Goal: Task Accomplishment & Management: Complete application form

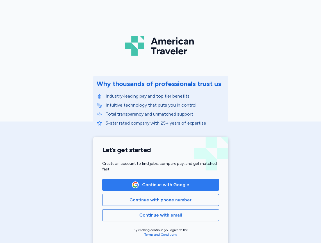
click at [153, 188] on span "Continue with Google" at bounding box center [165, 184] width 47 height 7
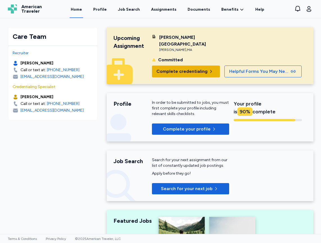
click at [188, 68] on span "Complete credentialing" at bounding box center [182, 71] width 51 height 7
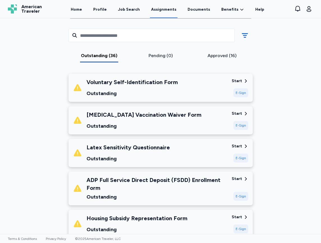
scroll to position [84, 0]
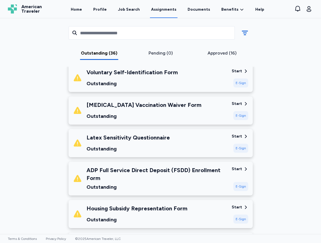
click at [120, 75] on div "Voluntary Self-Identification Form" at bounding box center [132, 72] width 91 height 8
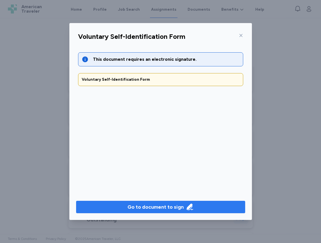
click at [155, 206] on div "Go to document to sign" at bounding box center [156, 207] width 56 height 8
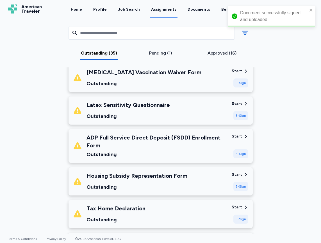
scroll to position [52, 0]
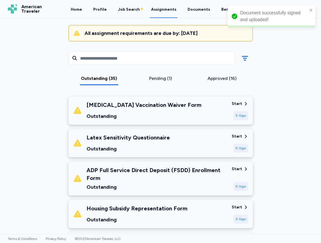
click at [163, 113] on div "Outstanding" at bounding box center [144, 116] width 115 height 8
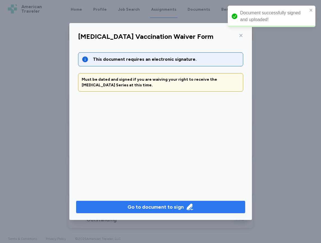
click at [176, 209] on div "Go to document to sign" at bounding box center [156, 207] width 56 height 8
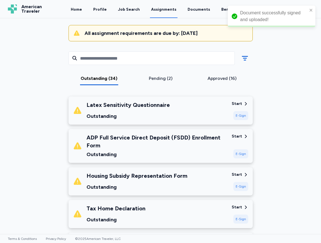
click at [126, 114] on div "Outstanding" at bounding box center [129, 116] width 84 height 8
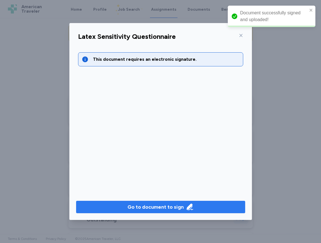
click at [170, 207] on div "Go to document to sign" at bounding box center [156, 207] width 56 height 8
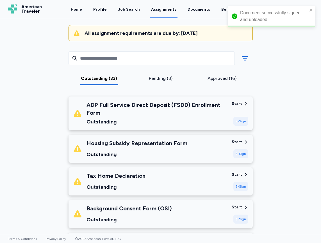
click at [147, 112] on div "ADP Full Service Direct Deposit (FSDD) Enrollment Form" at bounding box center [157, 109] width 141 height 16
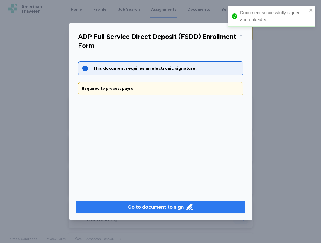
click at [163, 208] on div "Go to document to sign" at bounding box center [156, 207] width 56 height 8
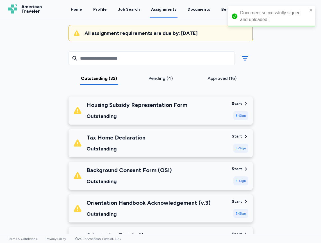
click at [155, 105] on div "Housing Subsidy Representation Form" at bounding box center [137, 105] width 101 height 8
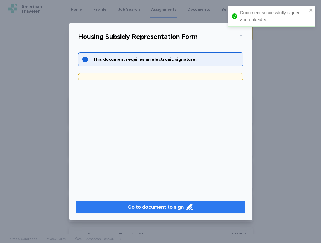
click at [168, 208] on div "Go to document to sign" at bounding box center [156, 207] width 56 height 8
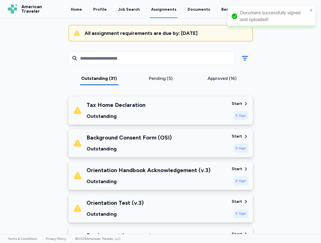
click at [139, 107] on div "Tax Home Declaration" at bounding box center [116, 105] width 59 height 8
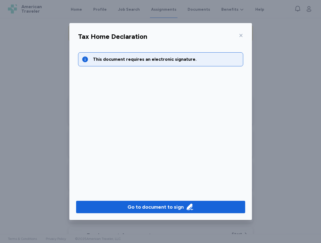
click at [157, 200] on div "Go to document to sign" at bounding box center [160, 207] width 183 height 26
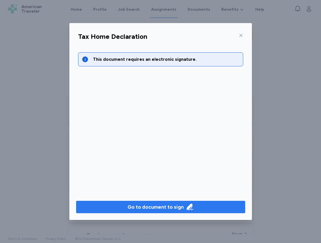
click at [158, 204] on div "Go to document to sign" at bounding box center [156, 207] width 56 height 8
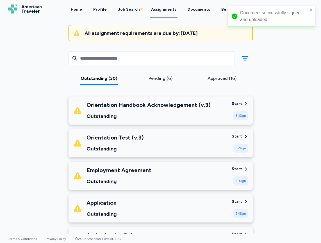
click at [158, 116] on div "Outstanding" at bounding box center [149, 116] width 124 height 8
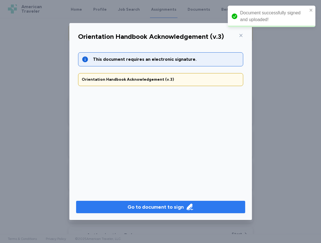
click at [159, 208] on div "Go to document to sign" at bounding box center [156, 207] width 56 height 8
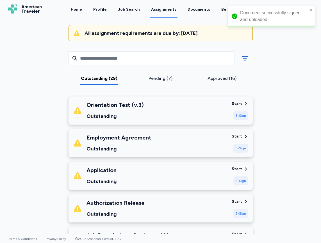
click at [113, 107] on div "Orientation Test (v.3)" at bounding box center [115, 105] width 57 height 8
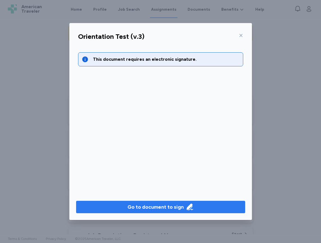
click at [179, 215] on div "Go to document to sign" at bounding box center [160, 207] width 183 height 26
click at [179, 207] on div "Go to document to sign" at bounding box center [156, 207] width 56 height 8
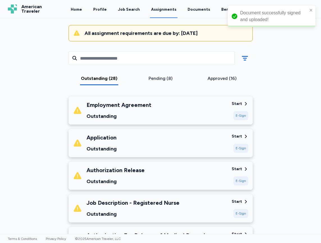
click at [145, 112] on div "Employment Agreement Outstanding" at bounding box center [119, 110] width 65 height 19
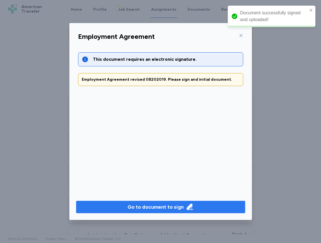
click at [164, 208] on div "Go to document to sign" at bounding box center [156, 207] width 56 height 8
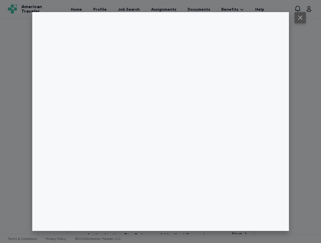
click at [301, 15] on button at bounding box center [300, 17] width 11 height 11
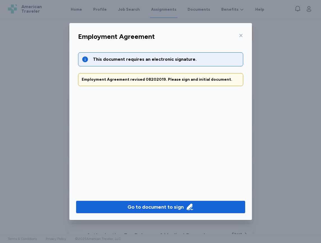
click at [240, 37] on icon at bounding box center [241, 35] width 4 height 4
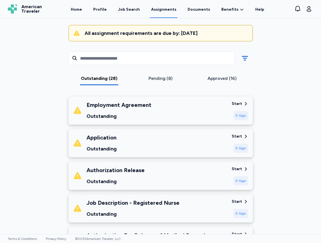
click at [110, 145] on div "Outstanding" at bounding box center [102, 149] width 30 height 8
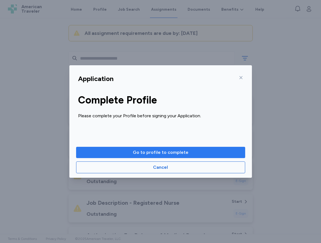
click at [123, 151] on span "Go to profile to complete" at bounding box center [161, 152] width 160 height 7
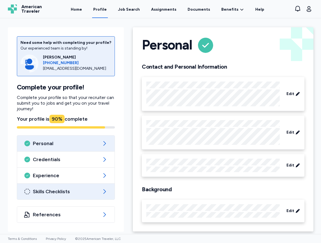
click at [66, 191] on span "Skills Checklists" at bounding box center [66, 191] width 66 height 7
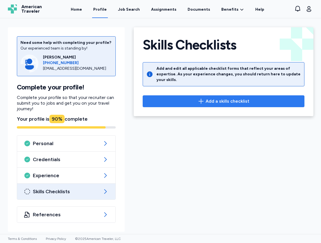
click at [184, 98] on span "Add a skills checklist" at bounding box center [224, 101] width 152 height 7
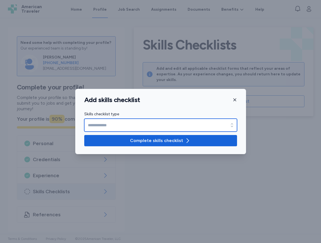
click at [162, 131] on input "Skills checklist type" at bounding box center [160, 125] width 153 height 13
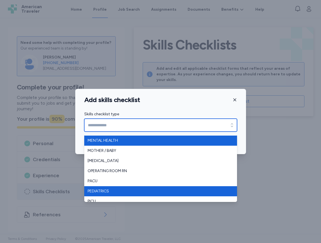
scroll to position [69, 0]
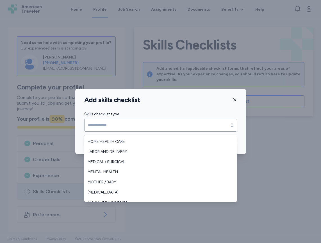
click at [298, 178] on div "Add skills checklist Skills checklist type Skills checklist type Complete skill…" at bounding box center [160, 121] width 321 height 243
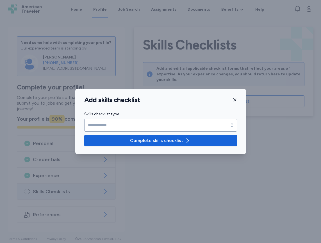
click at [237, 98] on icon "button" at bounding box center [235, 100] width 4 height 4
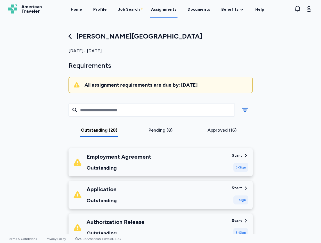
click at [146, 196] on div "Application Outstanding" at bounding box center [150, 194] width 154 height 19
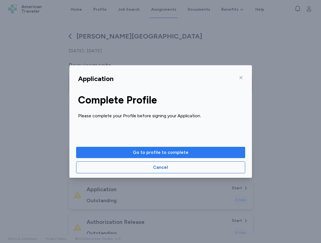
click at [149, 152] on span "Go to profile to complete" at bounding box center [161, 152] width 56 height 7
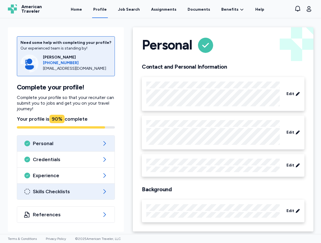
click at [56, 195] on div "Skills Checklists" at bounding box center [66, 192] width 98 height 16
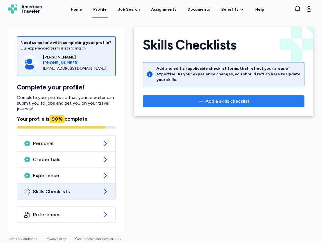
click at [226, 98] on span "Add a skills checklist" at bounding box center [228, 101] width 44 height 7
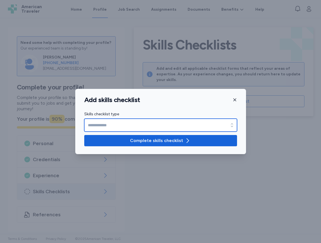
click at [211, 124] on input "Skills checklist type" at bounding box center [160, 125] width 153 height 13
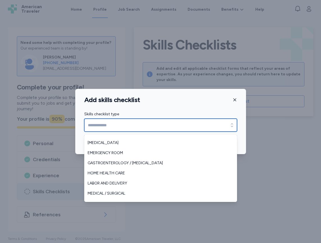
scroll to position [84, 0]
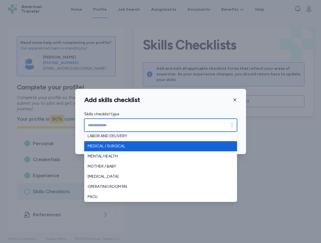
type input "**********"
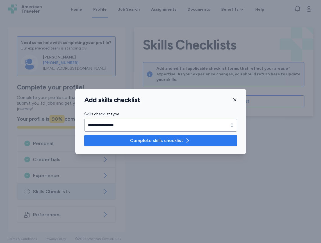
click at [122, 143] on span "Complete skills checklist" at bounding box center [161, 140] width 144 height 7
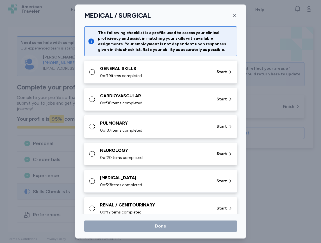
click at [136, 74] on span "0 of 19 items completed" at bounding box center [121, 76] width 42 height 6
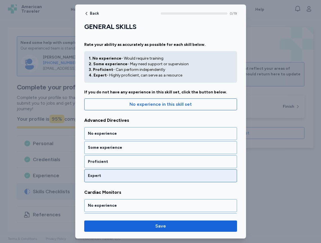
click at [137, 175] on div "Expert" at bounding box center [161, 176] width 146 height 6
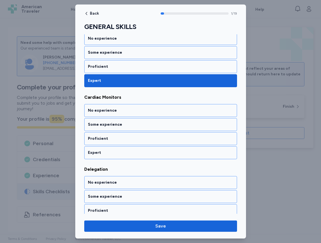
scroll to position [98, 0]
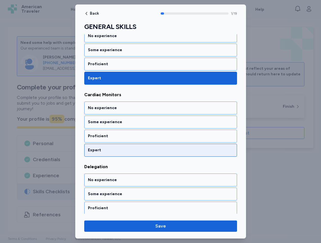
click at [137, 150] on div "Expert" at bounding box center [161, 150] width 146 height 6
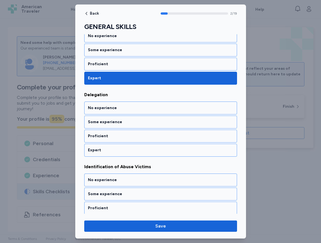
click at [137, 150] on div "Expert" at bounding box center [161, 150] width 146 height 6
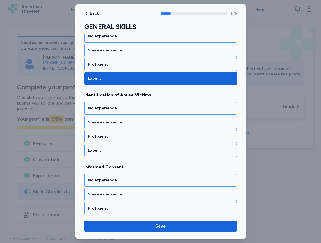
scroll to position [242, 0]
click at [137, 150] on div "Expert" at bounding box center [161, 150] width 146 height 6
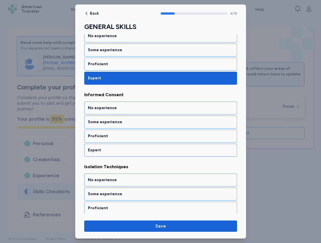
click at [137, 150] on div "Expert" at bounding box center [161, 150] width 146 height 6
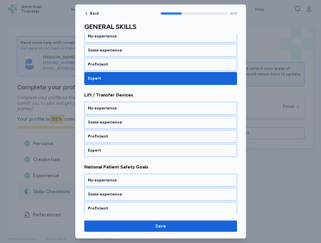
scroll to position [458, 0]
click at [137, 150] on div "Expert" at bounding box center [161, 150] width 146 height 6
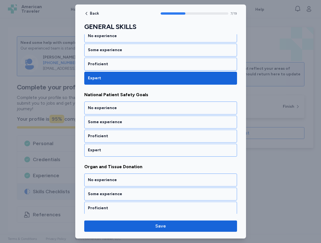
click at [137, 150] on div "Expert" at bounding box center [161, 150] width 146 height 6
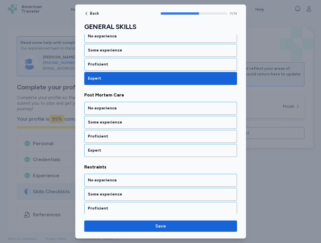
scroll to position [818, 0]
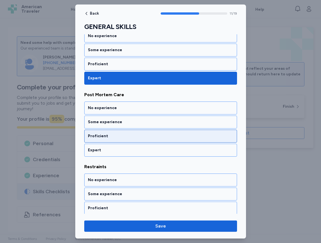
click at [137, 139] on div "Proficient" at bounding box center [160, 136] width 153 height 13
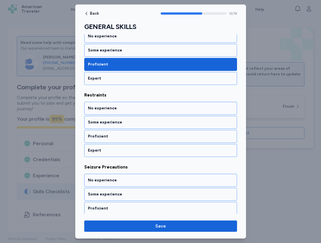
scroll to position [890, 0]
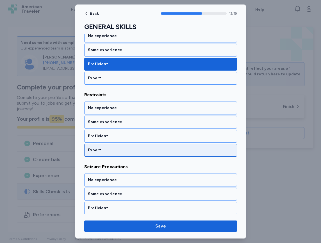
click at [137, 146] on div "Expert" at bounding box center [160, 150] width 153 height 13
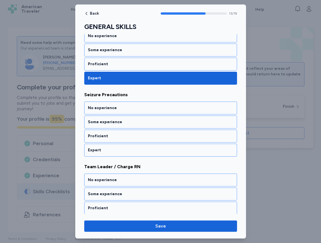
click at [137, 146] on div "Expert" at bounding box center [160, 150] width 153 height 13
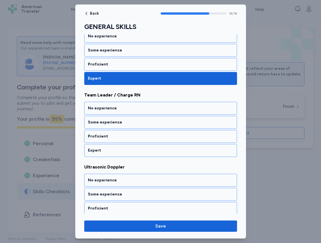
scroll to position [1034, 0]
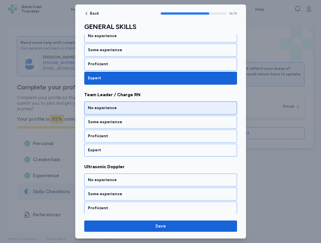
click at [132, 113] on div "No experience" at bounding box center [160, 108] width 153 height 13
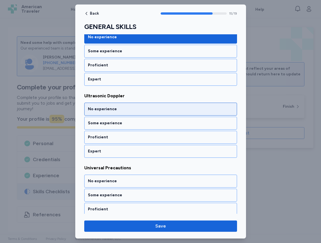
scroll to position [1106, 0]
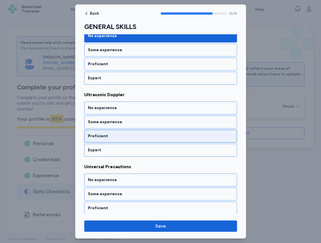
click at [129, 133] on div "Proficient" at bounding box center [160, 136] width 153 height 13
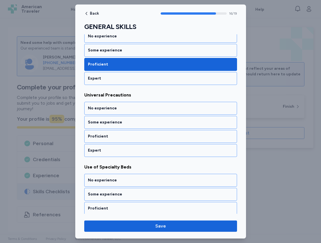
scroll to position [1178, 0]
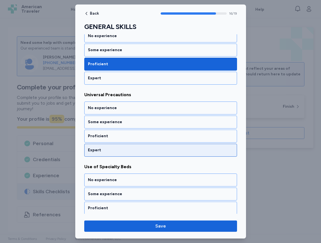
click at [130, 148] on div "Expert" at bounding box center [161, 150] width 146 height 6
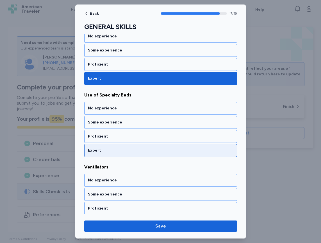
scroll to position [1250, 0]
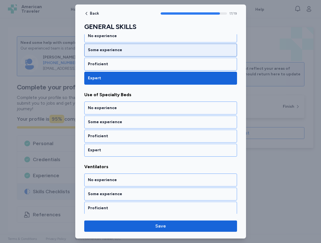
click at [130, 51] on div "Some experience" at bounding box center [161, 50] width 146 height 6
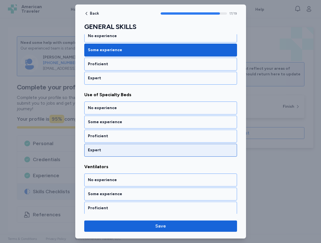
click at [123, 148] on div "Expert" at bounding box center [161, 150] width 146 height 6
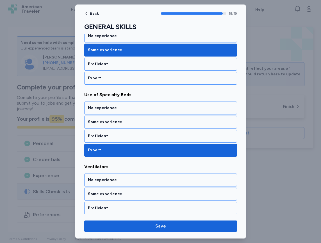
scroll to position [1266, 0]
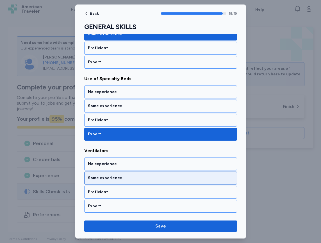
click at [122, 175] on div "Some experience" at bounding box center [161, 178] width 146 height 6
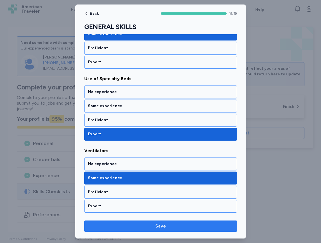
click at [145, 224] on span "Save" at bounding box center [161, 226] width 144 height 7
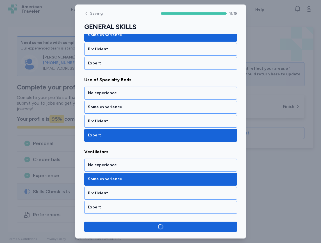
scroll to position [1264, 0]
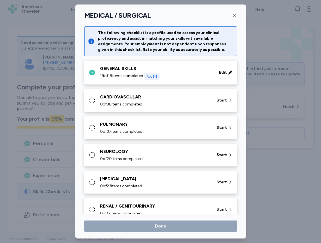
click at [134, 97] on div "CARDIOVASCULAR" at bounding box center [155, 97] width 110 height 7
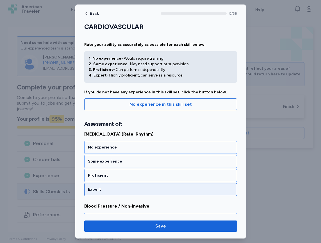
click at [136, 190] on div "Expert" at bounding box center [161, 190] width 146 height 6
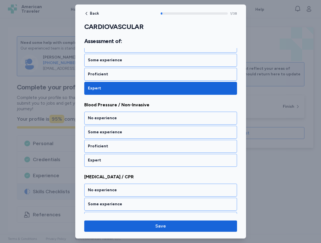
scroll to position [105, 0]
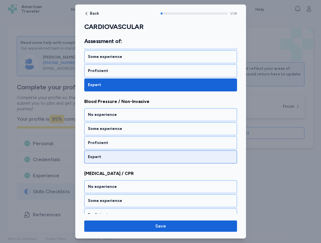
click at [137, 159] on div "Expert" at bounding box center [161, 157] width 146 height 6
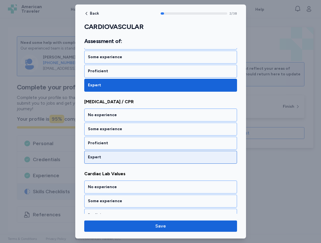
scroll to position [177, 0]
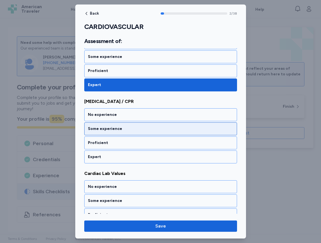
click at [138, 132] on div "Some experience" at bounding box center [160, 128] width 153 height 13
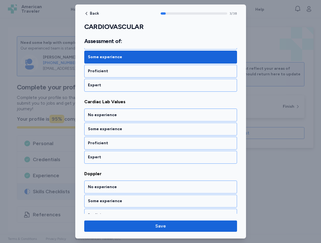
scroll to position [249, 0]
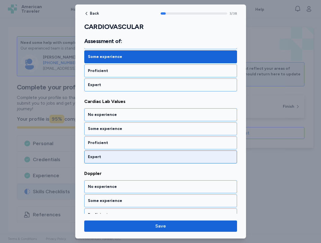
click at [118, 155] on div "Expert" at bounding box center [161, 157] width 146 height 6
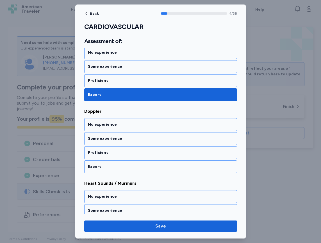
scroll to position [321, 0]
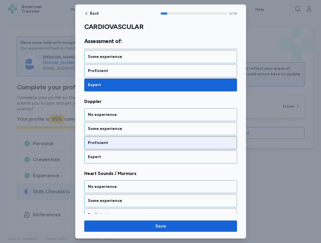
click at [118, 147] on div "Proficient" at bounding box center [160, 142] width 153 height 13
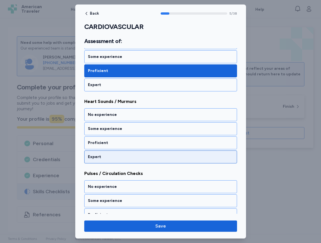
click at [117, 151] on div "Expert" at bounding box center [160, 156] width 153 height 13
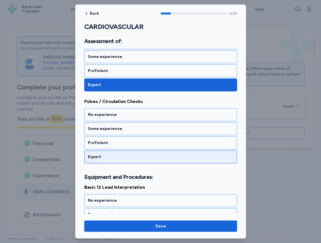
click at [115, 153] on div "Expert" at bounding box center [160, 156] width 153 height 13
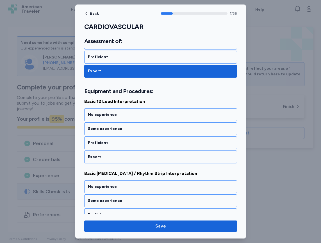
click at [115, 153] on div "Expert" at bounding box center [160, 156] width 153 height 13
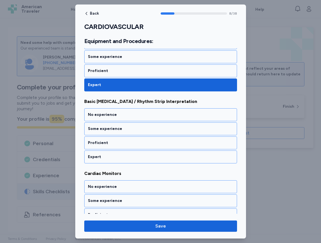
click at [115, 153] on div "Expert" at bounding box center [160, 156] width 153 height 13
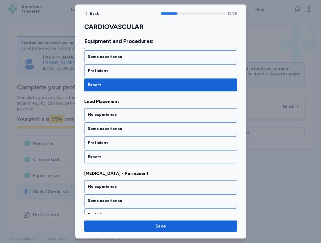
click at [115, 153] on div "Expert" at bounding box center [160, 156] width 153 height 13
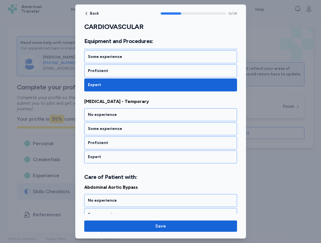
click at [115, 153] on div "Expert" at bounding box center [160, 156] width 153 height 13
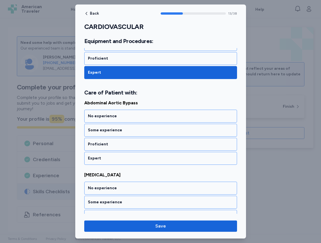
scroll to position [996, 0]
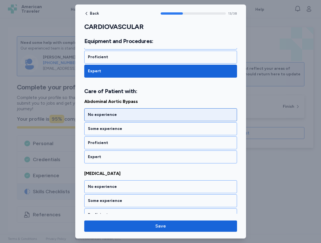
click at [114, 114] on div "No experience" at bounding box center [161, 115] width 146 height 6
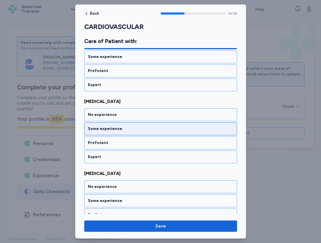
click at [113, 126] on div "Some experience" at bounding box center [161, 129] width 146 height 6
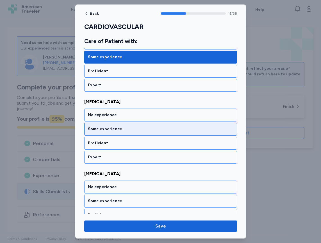
scroll to position [1140, 0]
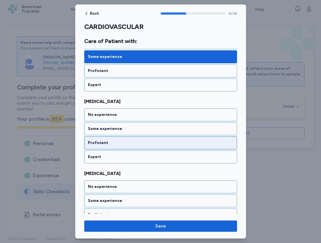
click at [111, 142] on div "Proficient" at bounding box center [161, 143] width 146 height 6
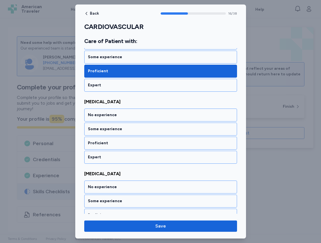
scroll to position [1212, 0]
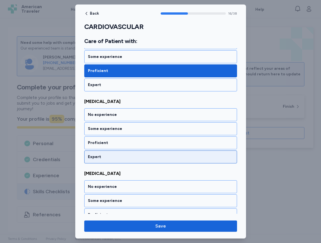
click at [109, 153] on div "Expert" at bounding box center [160, 156] width 153 height 13
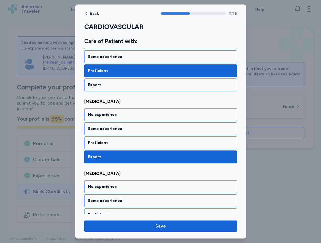
scroll to position [1284, 0]
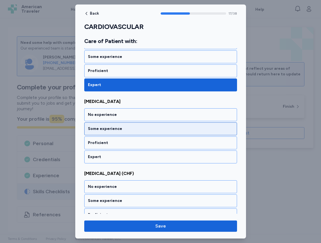
click at [112, 134] on div "Some experience" at bounding box center [160, 128] width 153 height 13
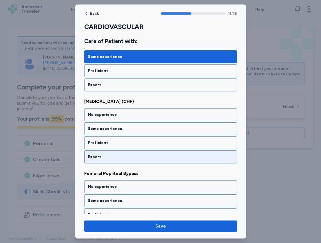
click at [111, 160] on div "Expert" at bounding box center [160, 156] width 153 height 13
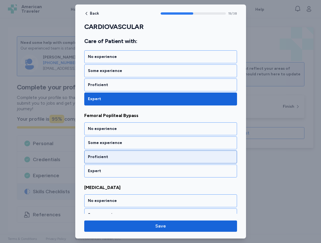
scroll to position [1428, 0]
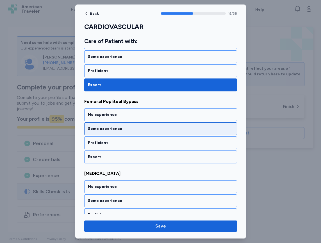
click at [114, 132] on div "Some experience" at bounding box center [160, 128] width 153 height 13
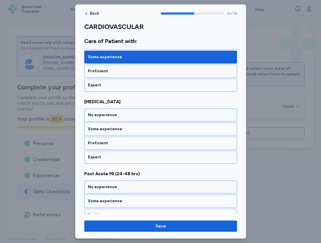
scroll to position [1500, 0]
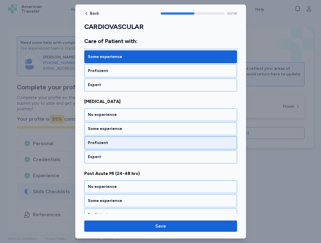
click at [113, 141] on div "Proficient" at bounding box center [161, 143] width 146 height 6
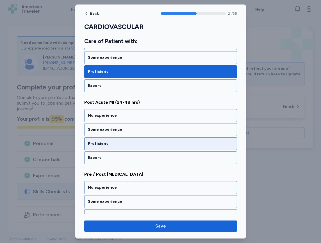
scroll to position [1572, 0]
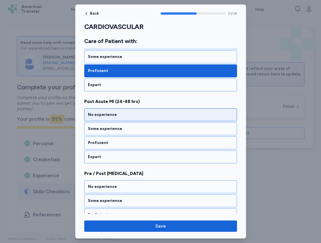
click at [114, 116] on div "No experience" at bounding box center [161, 115] width 146 height 6
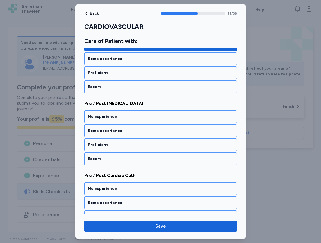
scroll to position [1644, 0]
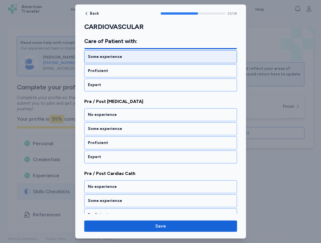
click at [118, 58] on div "Some experience" at bounding box center [161, 57] width 146 height 6
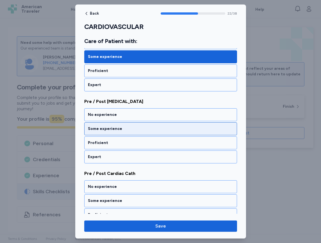
click at [115, 126] on div "Some experience" at bounding box center [161, 129] width 146 height 6
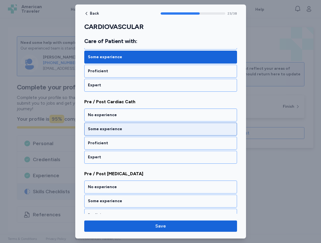
scroll to position [1716, 0]
click at [115, 132] on div "Some experience" at bounding box center [160, 128] width 153 height 13
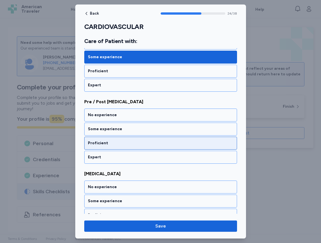
scroll to position [1788, 0]
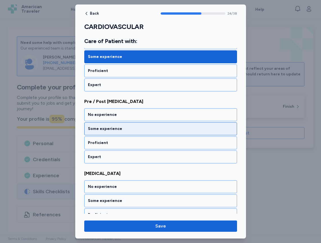
click at [114, 129] on div "Some experience" at bounding box center [161, 129] width 146 height 6
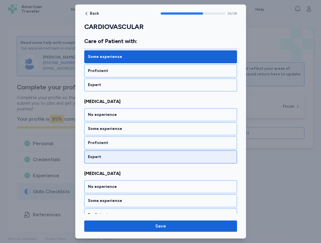
click at [113, 154] on div "Expert" at bounding box center [161, 157] width 146 height 6
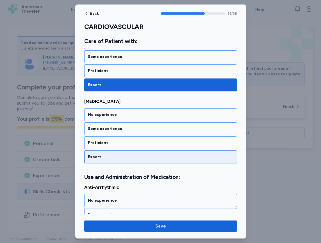
click at [113, 154] on div "Expert" at bounding box center [161, 157] width 146 height 6
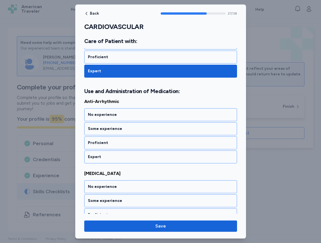
click at [113, 154] on div "Expert" at bounding box center [161, 157] width 146 height 6
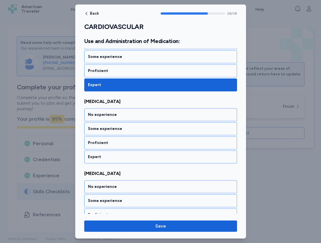
click at [113, 154] on div "Expert" at bounding box center [161, 157] width 146 height 6
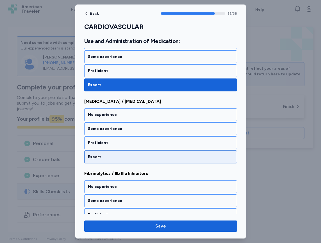
click at [112, 156] on div "Expert" at bounding box center [161, 157] width 146 height 6
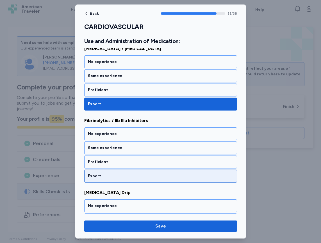
scroll to position [2422, 0]
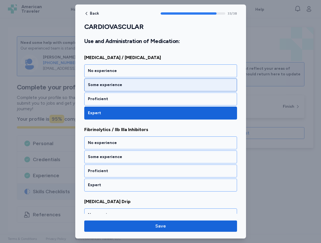
click at [109, 86] on div "Some experience" at bounding box center [161, 85] width 146 height 6
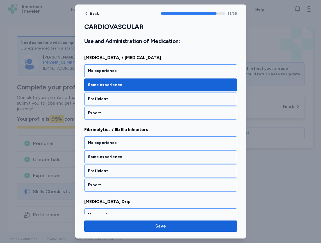
scroll to position [2450, 0]
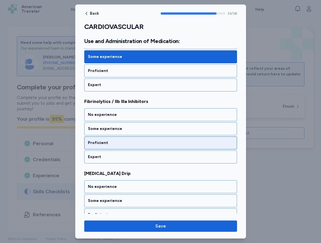
click at [111, 142] on div "Proficient" at bounding box center [161, 143] width 146 height 6
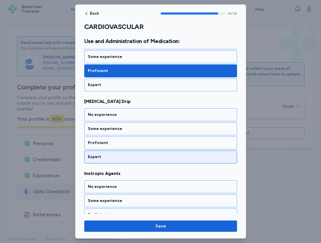
click at [111, 157] on div "Expert" at bounding box center [161, 157] width 146 height 6
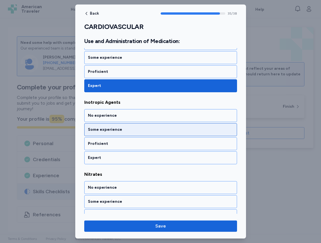
scroll to position [2594, 0]
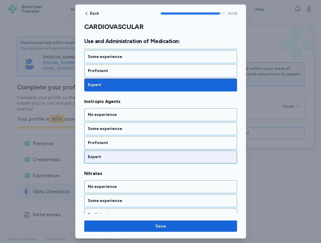
click at [109, 159] on div "Expert" at bounding box center [161, 157] width 146 height 6
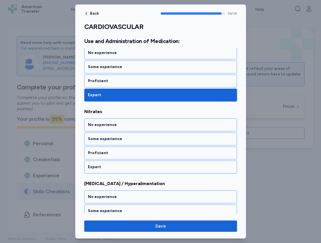
scroll to position [2666, 0]
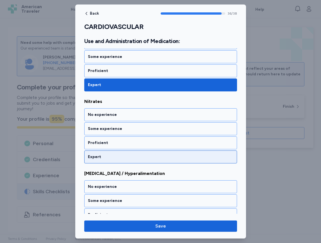
click at [112, 156] on div "Expert" at bounding box center [161, 157] width 146 height 6
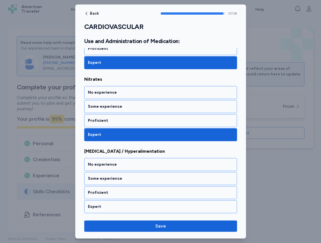
scroll to position [2689, 0]
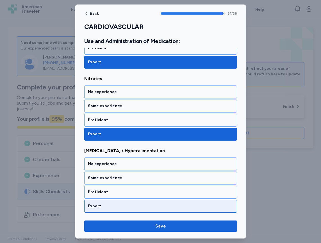
click at [118, 208] on div "Expert" at bounding box center [161, 206] width 146 height 6
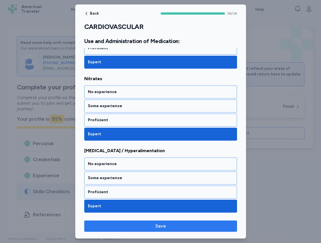
click at [152, 224] on span "Save" at bounding box center [161, 226] width 144 height 7
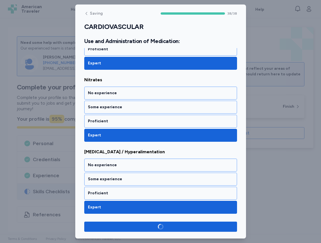
scroll to position [2687, 0]
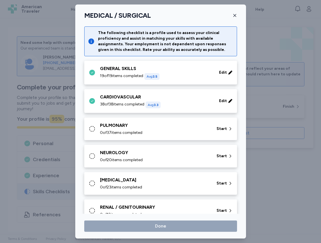
click at [126, 129] on div "PULMONARY 0 of 37 items completed" at bounding box center [155, 128] width 110 height 13
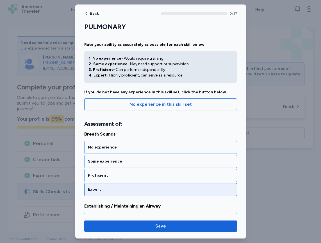
click at [122, 187] on div "Expert" at bounding box center [161, 190] width 146 height 6
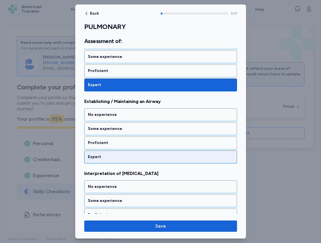
click at [123, 157] on div "Expert" at bounding box center [161, 157] width 146 height 6
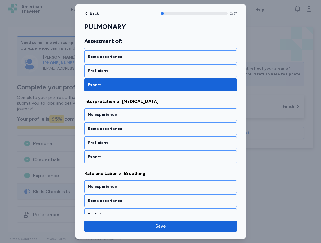
click at [123, 157] on div "Expert" at bounding box center [161, 157] width 146 height 6
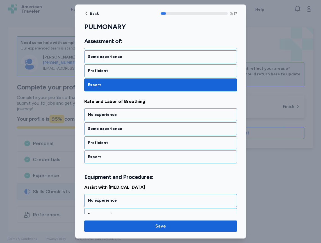
click at [123, 157] on div "Expert" at bounding box center [161, 157] width 146 height 6
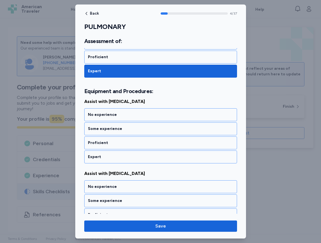
click at [123, 157] on div "Expert" at bounding box center [161, 157] width 146 height 6
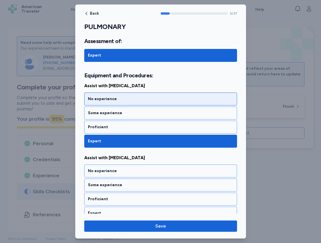
click at [121, 96] on div "No experience" at bounding box center [161, 99] width 146 height 6
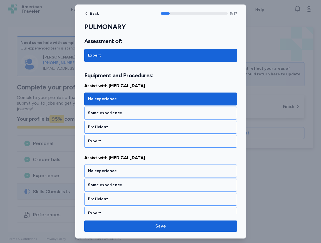
scroll to position [406, 0]
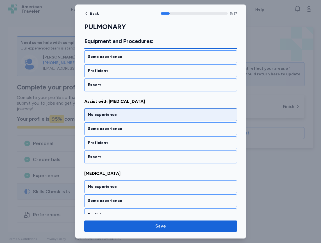
click at [118, 113] on div "No experience" at bounding box center [161, 115] width 146 height 6
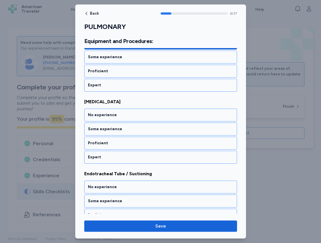
scroll to position [478, 0]
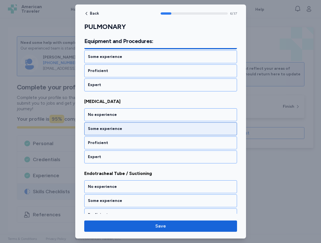
click at [118, 129] on div "Some experience" at bounding box center [161, 129] width 146 height 6
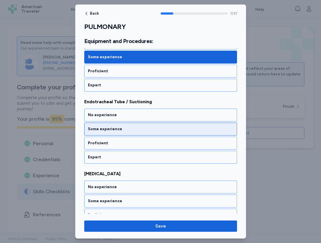
scroll to position [550, 0]
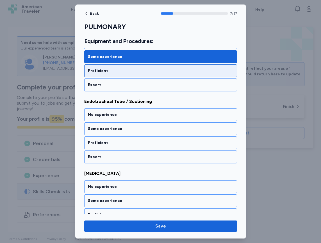
click at [116, 69] on div "Proficient" at bounding box center [161, 71] width 146 height 6
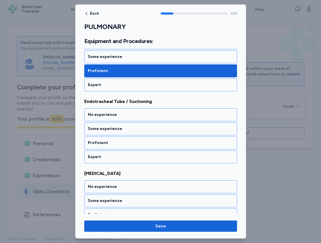
scroll to position [522, 0]
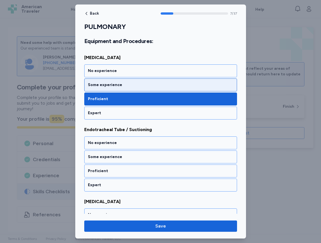
click at [106, 91] on div "Some experience" at bounding box center [160, 84] width 153 height 13
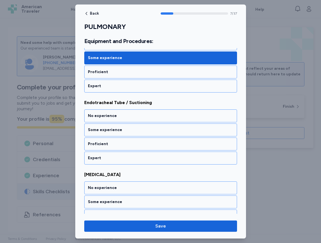
scroll to position [550, 0]
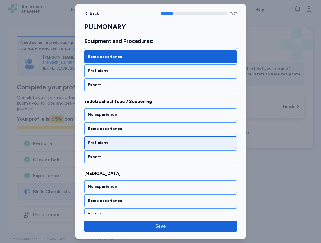
click at [110, 147] on div "Proficient" at bounding box center [160, 142] width 153 height 13
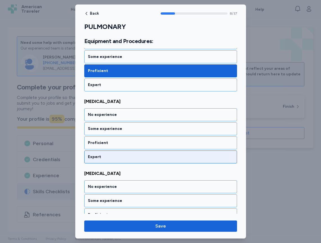
click at [111, 157] on div "Expert" at bounding box center [161, 157] width 146 height 6
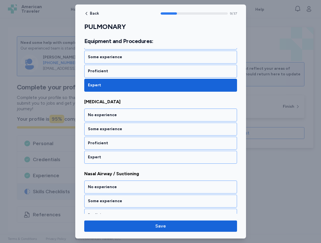
scroll to position [694, 0]
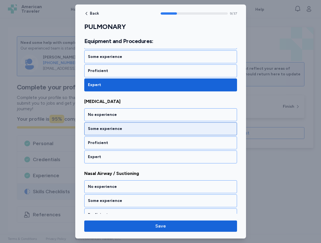
click at [116, 132] on div "Some experience" at bounding box center [160, 128] width 153 height 13
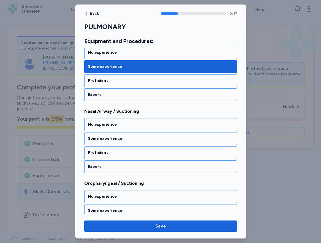
scroll to position [766, 0]
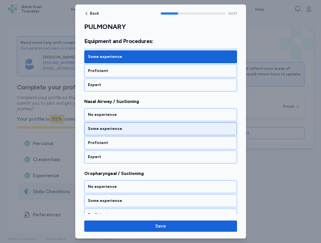
click at [120, 127] on div "Some experience" at bounding box center [161, 129] width 146 height 6
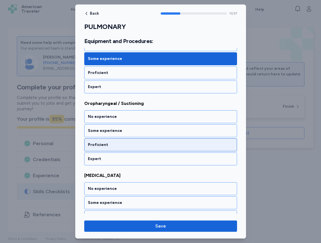
scroll to position [838, 0]
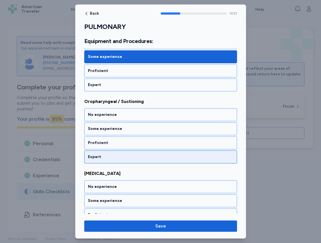
click at [119, 155] on div "Expert" at bounding box center [161, 157] width 146 height 6
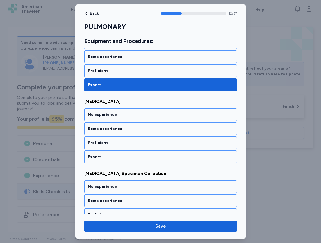
click at [119, 155] on div "Expert" at bounding box center [161, 157] width 146 height 6
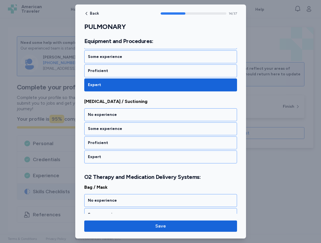
click at [119, 155] on div "Expert" at bounding box center [161, 157] width 146 height 6
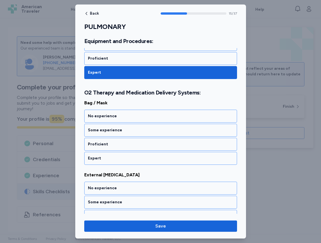
scroll to position [1140, 0]
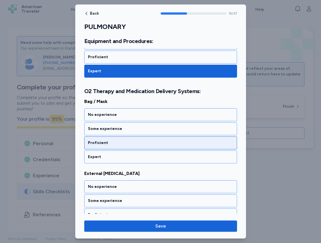
click at [120, 145] on div "Proficient" at bounding box center [161, 143] width 146 height 6
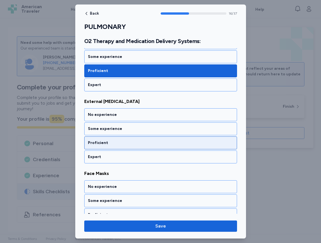
scroll to position [1184, 0]
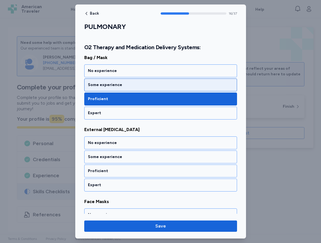
click at [112, 84] on div "Some experience" at bounding box center [161, 85] width 146 height 6
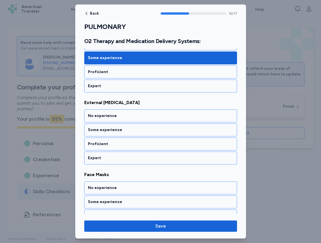
scroll to position [1212, 0]
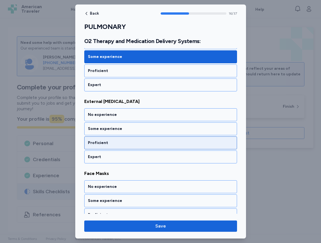
click at [107, 144] on div "Proficient" at bounding box center [161, 143] width 146 height 6
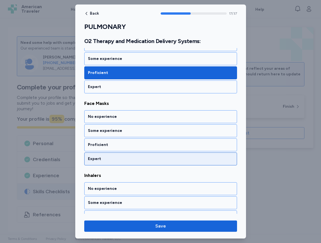
scroll to position [1284, 0]
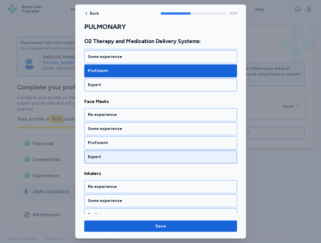
click at [107, 158] on div "Expert" at bounding box center [161, 157] width 146 height 6
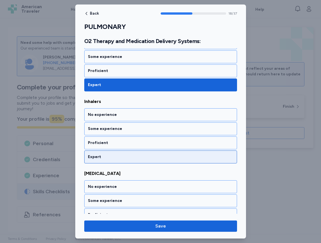
click at [107, 160] on div "Expert" at bounding box center [160, 156] width 153 height 13
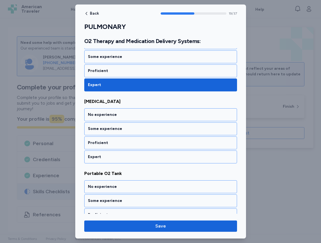
click at [107, 160] on div "Expert" at bounding box center [160, 156] width 153 height 13
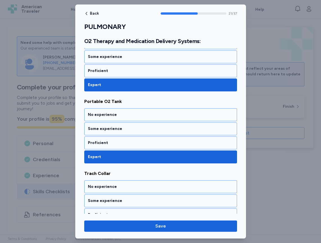
scroll to position [1572, 0]
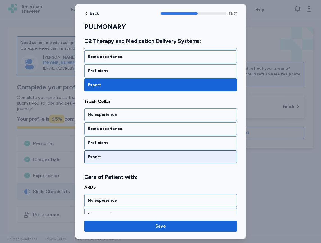
click at [107, 159] on div "Expert" at bounding box center [161, 157] width 146 height 6
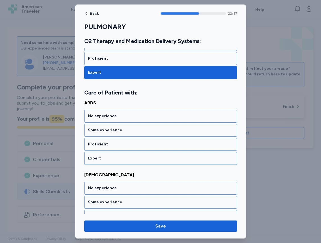
scroll to position [1658, 0]
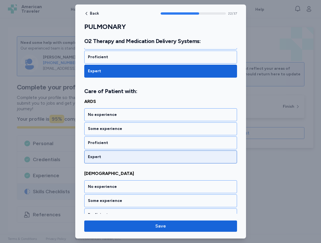
click at [105, 159] on div "Expert" at bounding box center [161, 157] width 146 height 6
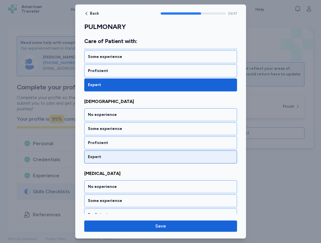
click at [105, 159] on div "Expert" at bounding box center [161, 157] width 146 height 6
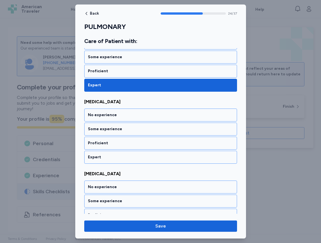
scroll to position [1802, 0]
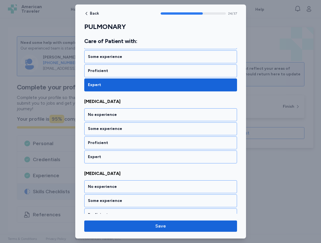
click at [105, 159] on div "Expert" at bounding box center [161, 157] width 146 height 6
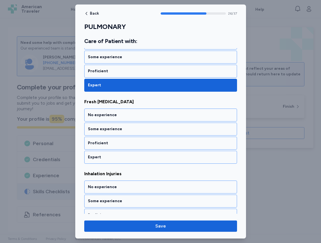
scroll to position [1946, 0]
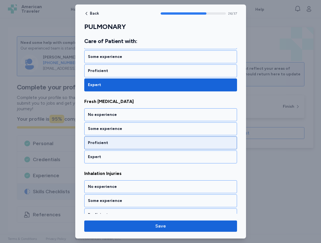
click at [104, 146] on div "Proficient" at bounding box center [160, 142] width 153 height 13
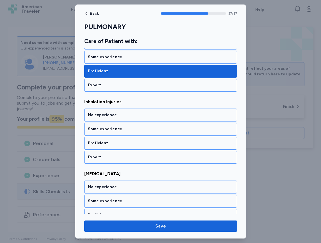
scroll to position [2018, 0]
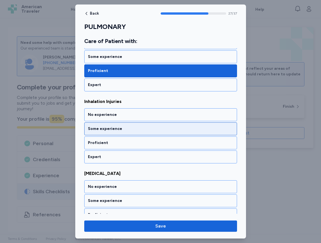
click at [108, 127] on div "Some experience" at bounding box center [161, 129] width 146 height 6
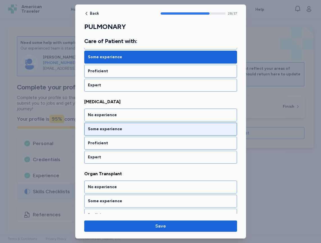
scroll to position [2090, 0]
click at [108, 129] on div "Some experience" at bounding box center [161, 129] width 146 height 6
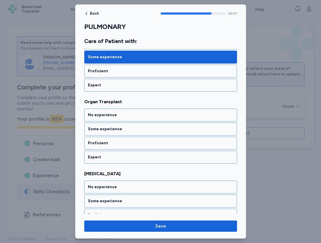
scroll to position [2162, 0]
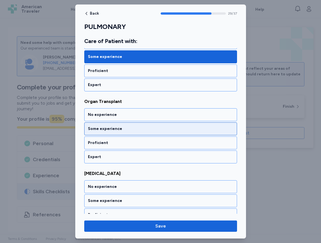
click at [109, 129] on div "Some experience" at bounding box center [161, 129] width 146 height 6
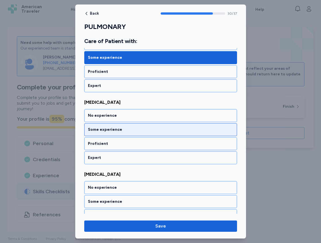
scroll to position [2234, 0]
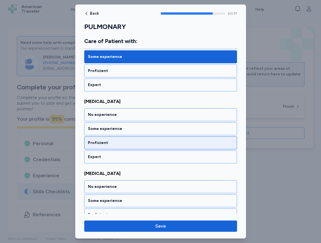
click at [104, 144] on div "Proficient" at bounding box center [161, 143] width 146 height 6
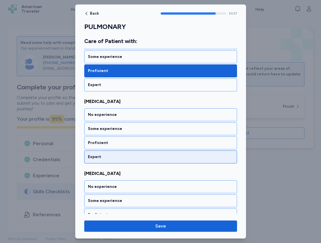
click at [104, 154] on div "Expert" at bounding box center [160, 156] width 153 height 13
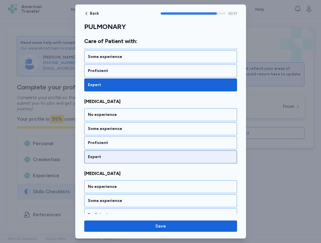
click at [104, 155] on div "Expert" at bounding box center [161, 157] width 146 height 6
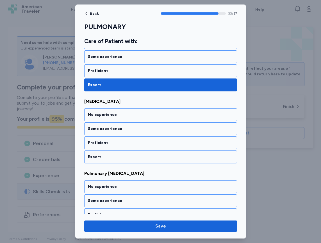
click at [104, 155] on div "Expert" at bounding box center [161, 157] width 146 height 6
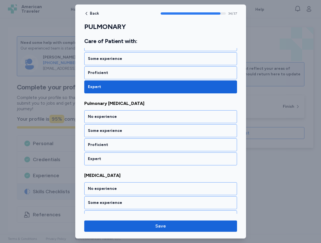
scroll to position [2522, 0]
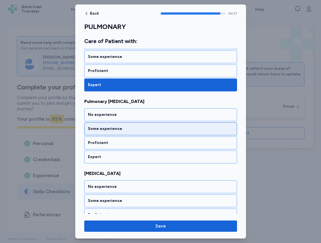
click at [110, 130] on div "Some experience" at bounding box center [161, 129] width 146 height 6
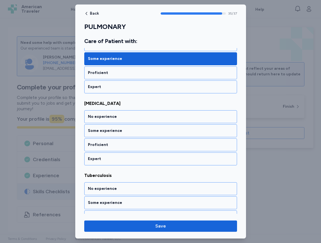
scroll to position [2594, 0]
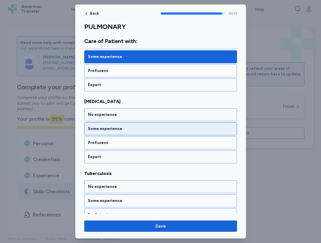
click at [99, 132] on div "Some experience" at bounding box center [160, 128] width 153 height 13
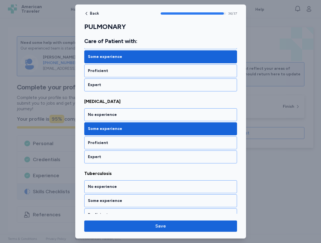
scroll to position [2617, 0]
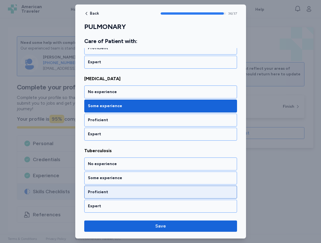
click at [100, 190] on div "Proficient" at bounding box center [161, 192] width 146 height 6
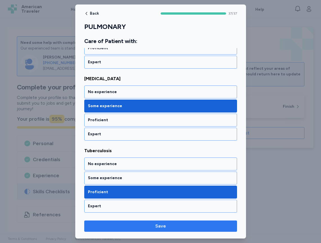
click at [151, 226] on span "Save" at bounding box center [161, 226] width 144 height 7
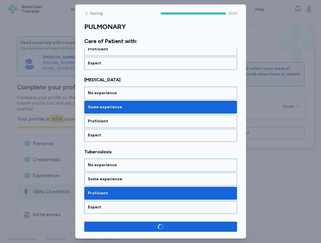
scroll to position [2615, 0]
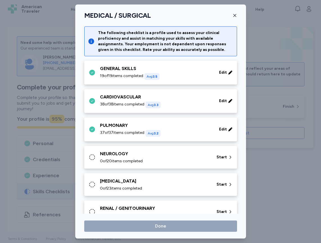
click at [130, 152] on div "NEUROLOGY" at bounding box center [155, 153] width 110 height 7
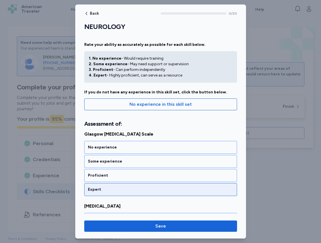
click at [122, 190] on div "Expert" at bounding box center [161, 190] width 146 height 6
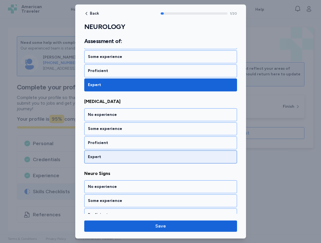
click at [116, 159] on div "Expert" at bounding box center [161, 157] width 146 height 6
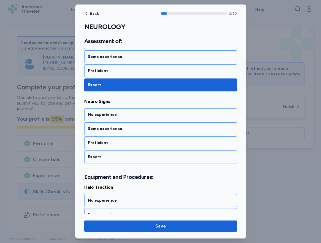
click at [116, 159] on div "Expert" at bounding box center [161, 157] width 146 height 6
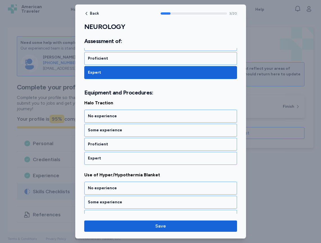
scroll to position [262, 0]
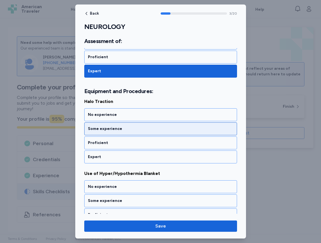
click at [119, 131] on div "Some experience" at bounding box center [161, 129] width 146 height 6
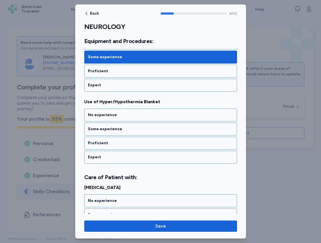
scroll to position [334, 0]
click at [119, 131] on div "Some experience" at bounding box center [161, 129] width 146 height 6
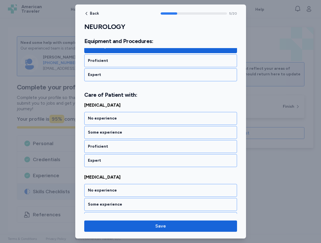
scroll to position [420, 0]
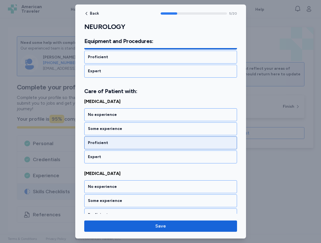
click at [116, 143] on div "Proficient" at bounding box center [161, 143] width 146 height 6
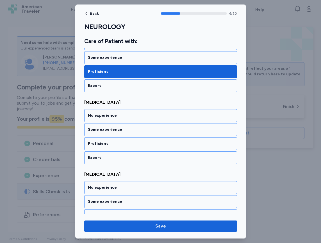
scroll to position [492, 0]
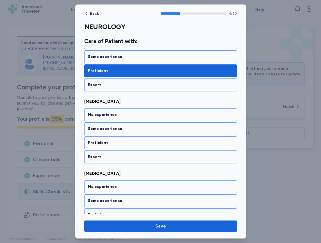
click at [116, 143] on div "Proficient" at bounding box center [161, 143] width 146 height 6
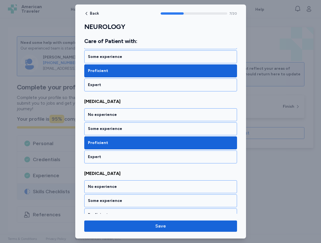
scroll to position [564, 0]
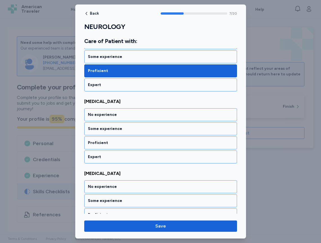
click at [116, 143] on div "Proficient" at bounding box center [161, 143] width 146 height 6
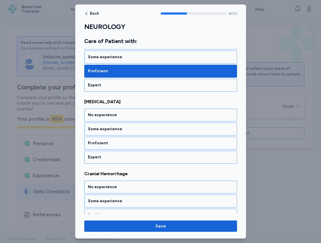
scroll to position [636, 0]
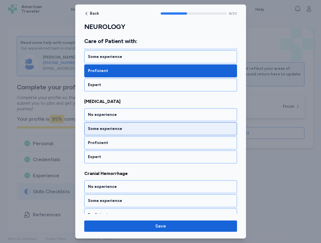
click at [115, 126] on div "Some experience" at bounding box center [161, 129] width 146 height 6
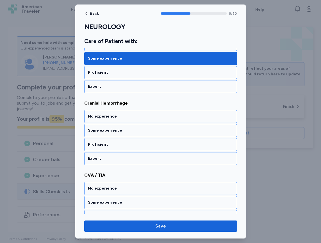
scroll to position [708, 0]
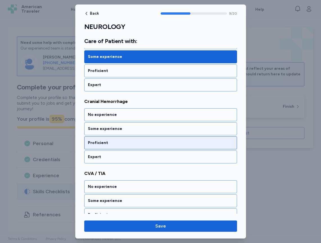
click at [103, 141] on div "Proficient" at bounding box center [161, 143] width 146 height 6
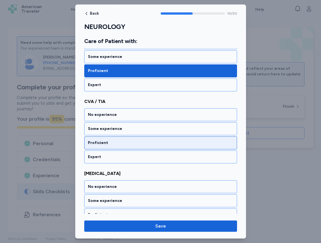
click at [103, 144] on div "Proficient" at bounding box center [161, 143] width 146 height 6
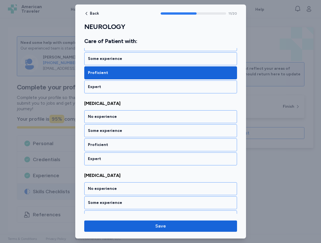
scroll to position [852, 0]
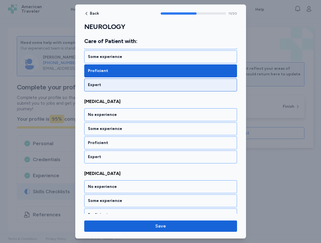
click at [109, 90] on div "Expert" at bounding box center [160, 84] width 153 height 13
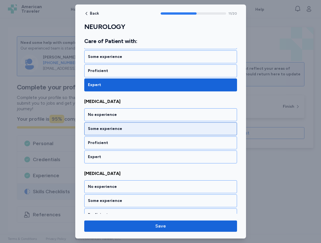
click at [107, 129] on div "Some experience" at bounding box center [161, 129] width 146 height 6
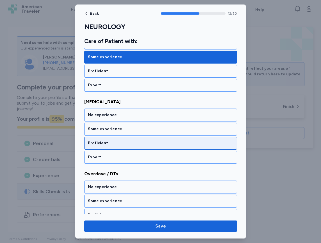
scroll to position [924, 0]
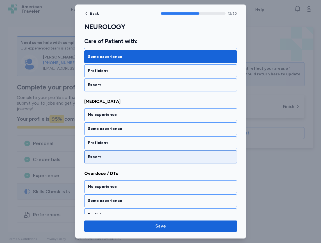
click at [111, 158] on div "Expert" at bounding box center [161, 157] width 146 height 6
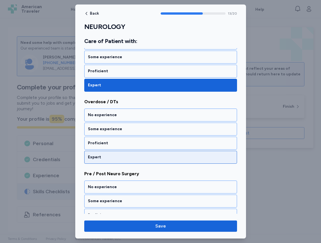
scroll to position [996, 0]
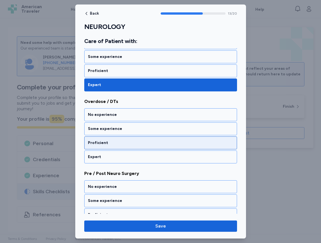
click at [107, 143] on div "Proficient" at bounding box center [161, 143] width 146 height 6
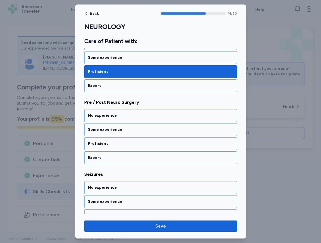
scroll to position [1068, 0]
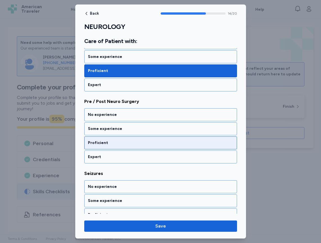
click at [106, 144] on div "Proficient" at bounding box center [161, 143] width 146 height 6
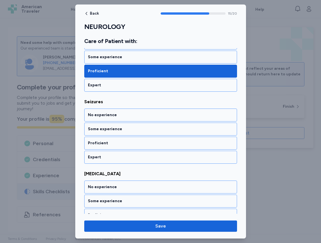
scroll to position [1140, 0]
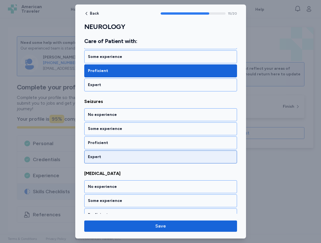
click at [107, 157] on div "Expert" at bounding box center [161, 157] width 146 height 6
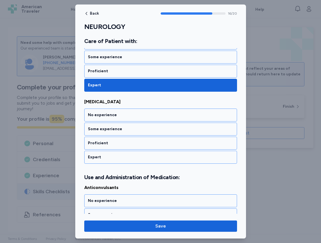
scroll to position [1212, 0]
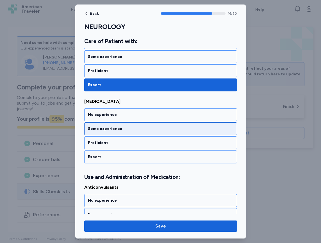
click at [109, 130] on div "Some experience" at bounding box center [161, 129] width 146 height 6
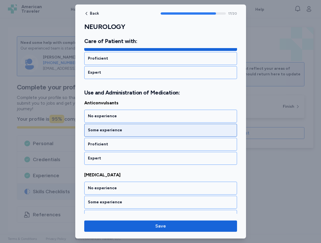
scroll to position [1298, 0]
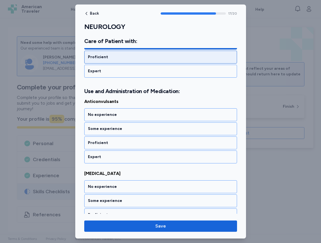
click at [106, 59] on div "Proficient" at bounding box center [161, 57] width 146 height 6
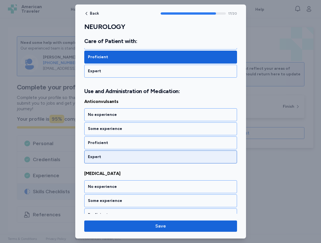
click at [107, 156] on div "Expert" at bounding box center [161, 157] width 146 height 6
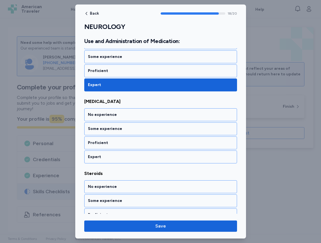
click at [107, 156] on div "Expert" at bounding box center [161, 157] width 146 height 6
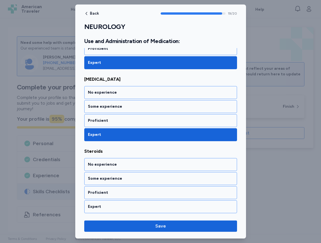
scroll to position [1393, 0]
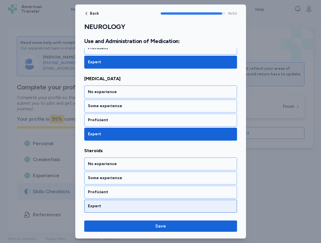
click at [107, 206] on div "Expert" at bounding box center [161, 206] width 146 height 6
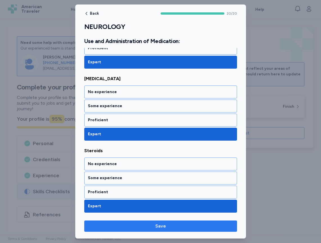
click at [143, 225] on span "Save" at bounding box center [161, 226] width 144 height 7
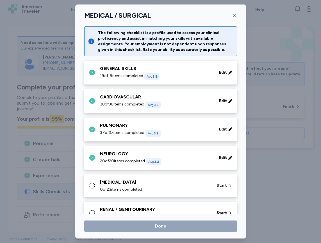
click at [131, 188] on span "0 of 23 items completed" at bounding box center [121, 190] width 42 height 6
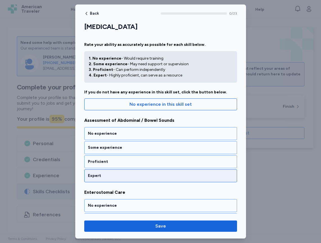
click at [120, 175] on div "Expert" at bounding box center [161, 176] width 146 height 6
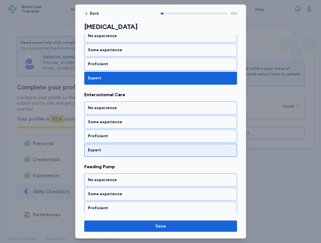
click at [121, 151] on div "Expert" at bounding box center [161, 150] width 146 height 6
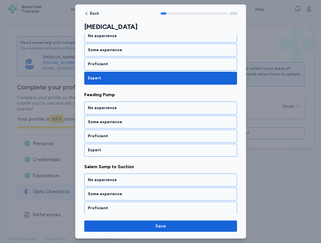
click at [121, 151] on div "Expert" at bounding box center [161, 150] width 146 height 6
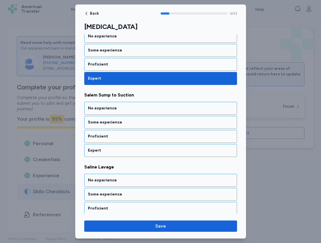
scroll to position [242, 0]
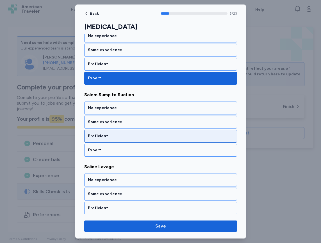
click at [121, 137] on div "Proficient" at bounding box center [161, 136] width 146 height 6
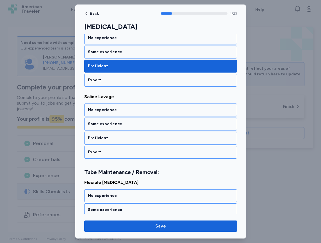
scroll to position [314, 0]
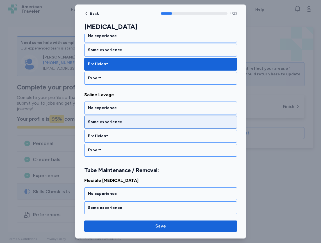
click at [121, 126] on div "Some experience" at bounding box center [160, 122] width 153 height 13
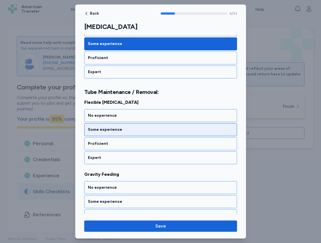
scroll to position [393, 0]
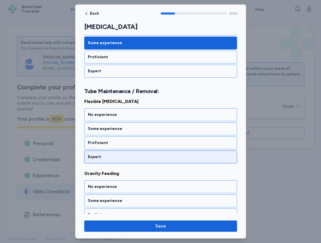
click at [119, 152] on div "Expert" at bounding box center [160, 156] width 153 height 13
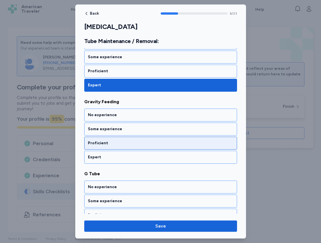
scroll to position [465, 0]
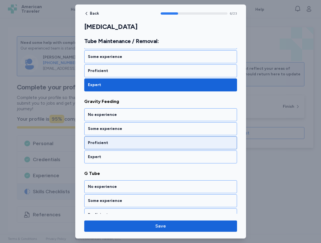
click at [118, 145] on div "Proficient" at bounding box center [161, 143] width 146 height 6
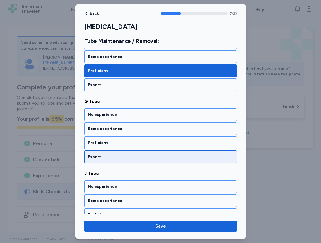
click at [116, 156] on div "Expert" at bounding box center [161, 157] width 146 height 6
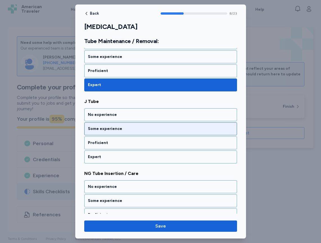
click at [116, 156] on div "Expert" at bounding box center [161, 157] width 146 height 6
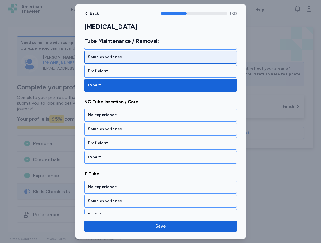
scroll to position [681, 0]
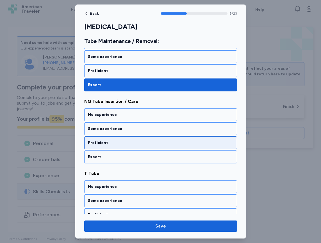
click at [113, 139] on div "Proficient" at bounding box center [160, 142] width 153 height 13
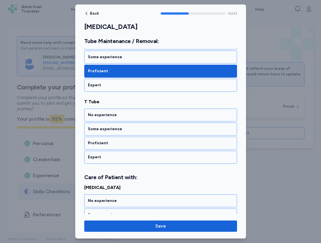
scroll to position [753, 0]
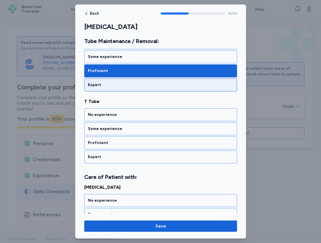
click at [116, 85] on div "Expert" at bounding box center [161, 85] width 146 height 6
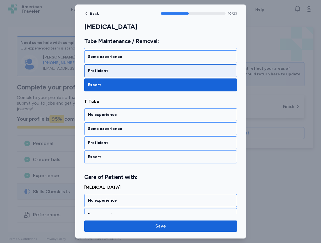
click at [113, 73] on div "Proficient" at bounding box center [161, 71] width 146 height 6
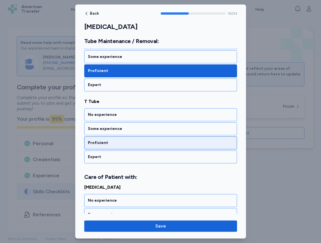
click at [110, 141] on div "Proficient" at bounding box center [161, 143] width 146 height 6
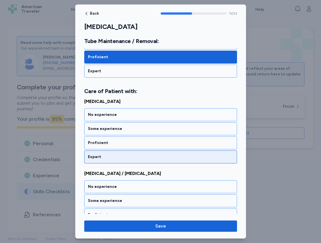
click at [110, 155] on div "Expert" at bounding box center [161, 157] width 146 height 6
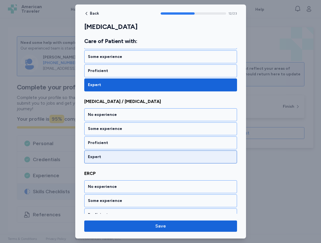
click at [110, 156] on div "Expert" at bounding box center [161, 157] width 146 height 6
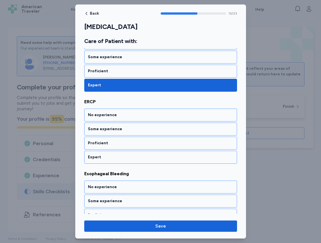
scroll to position [982, 0]
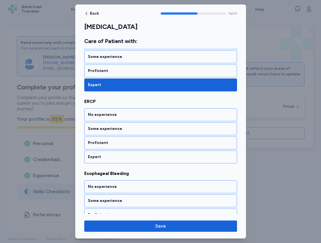
click at [110, 156] on div "Expert" at bounding box center [161, 157] width 146 height 6
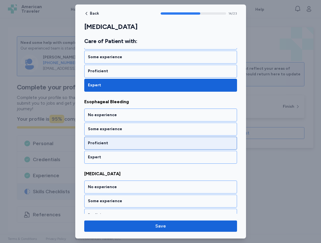
scroll to position [1054, 0]
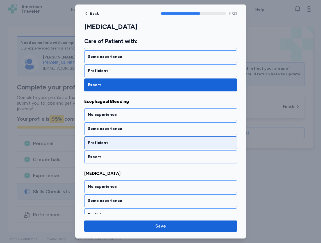
click at [111, 145] on div "Proficient" at bounding box center [161, 143] width 146 height 6
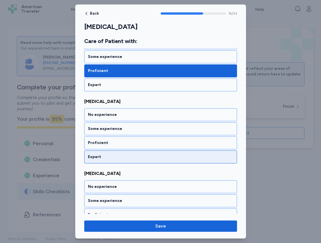
click at [111, 153] on div "Expert" at bounding box center [160, 156] width 153 height 13
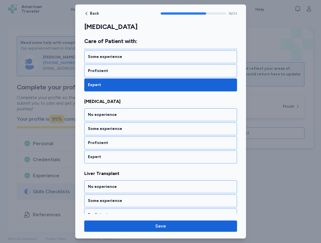
click at [110, 153] on div "Expert" at bounding box center [160, 156] width 153 height 13
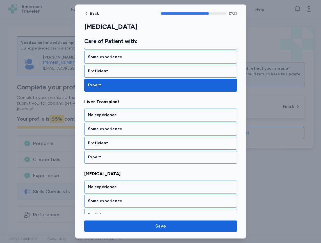
scroll to position [1270, 0]
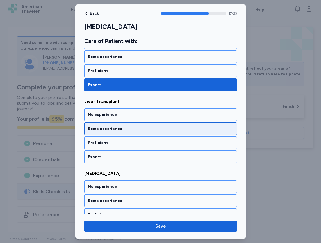
click at [109, 131] on div "Some experience" at bounding box center [161, 129] width 146 height 6
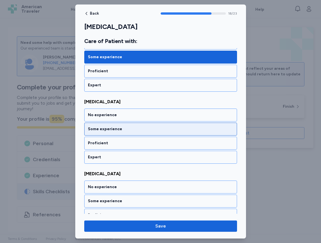
scroll to position [1342, 0]
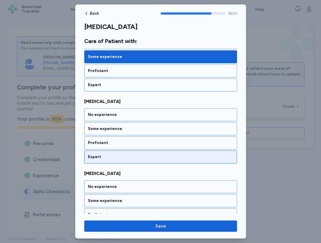
click at [112, 157] on div "Expert" at bounding box center [161, 157] width 146 height 6
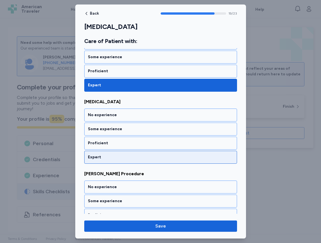
scroll to position [1414, 0]
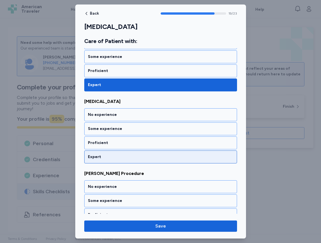
click at [112, 154] on div "Expert" at bounding box center [160, 156] width 153 height 13
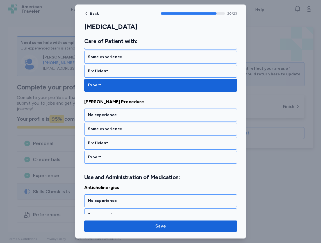
scroll to position [1486, 0]
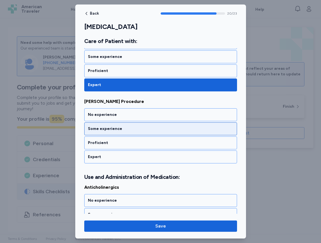
click at [113, 130] on div "Some experience" at bounding box center [161, 129] width 146 height 6
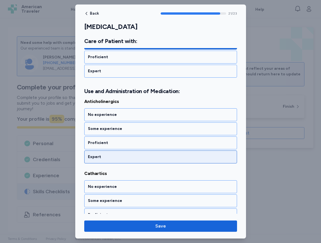
click at [115, 160] on div "Expert" at bounding box center [160, 156] width 153 height 13
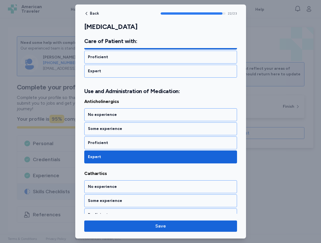
scroll to position [1595, 0]
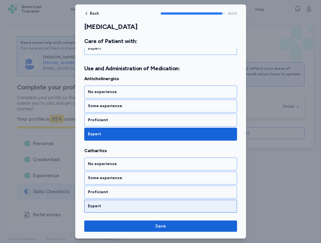
click at [115, 207] on div "Expert" at bounding box center [161, 206] width 146 height 6
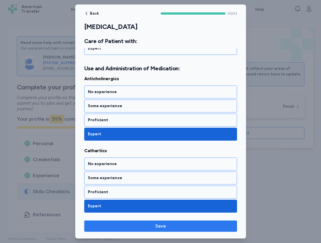
click at [150, 222] on button "Save" at bounding box center [160, 225] width 153 height 11
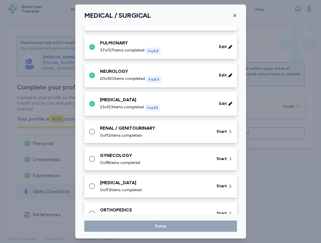
scroll to position [84, 0]
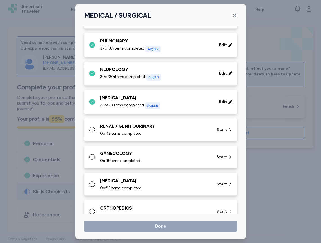
click at [125, 132] on span "0 of 12 items completed" at bounding box center [121, 134] width 42 height 6
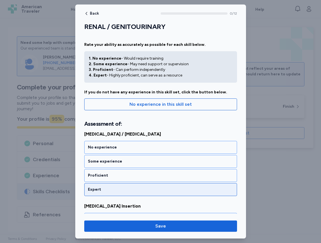
click at [132, 191] on div "Expert" at bounding box center [161, 190] width 146 height 6
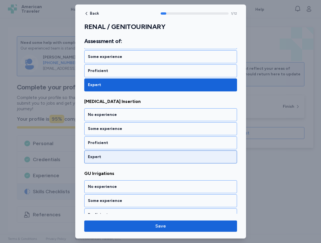
click at [127, 160] on div "Expert" at bounding box center [160, 156] width 153 height 13
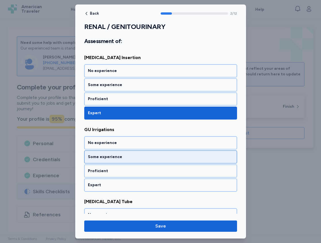
scroll to position [177, 0]
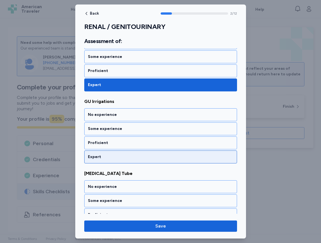
click at [122, 156] on div "Expert" at bounding box center [161, 157] width 146 height 6
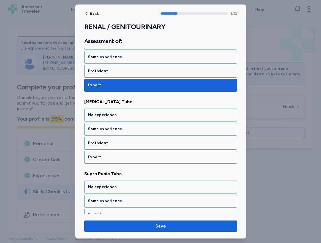
scroll to position [249, 0]
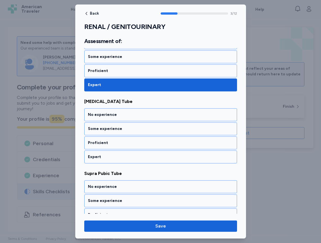
click at [122, 156] on div "Expert" at bounding box center [161, 157] width 146 height 6
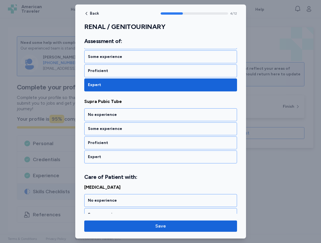
click at [122, 156] on div "Expert" at bounding box center [161, 157] width 146 height 6
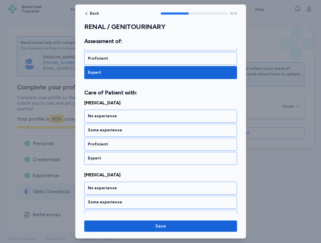
scroll to position [406, 0]
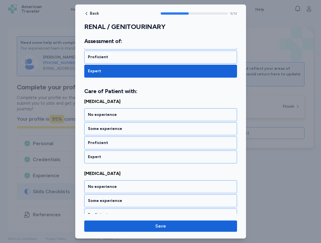
click at [122, 156] on div "Expert" at bounding box center [161, 157] width 146 height 6
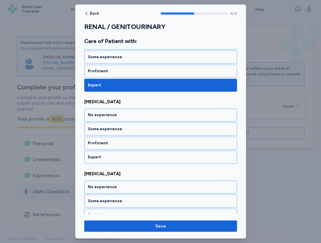
scroll to position [478, 0]
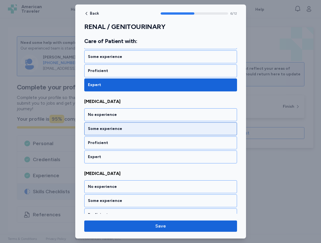
click at [120, 127] on div "Some experience" at bounding box center [161, 129] width 146 height 6
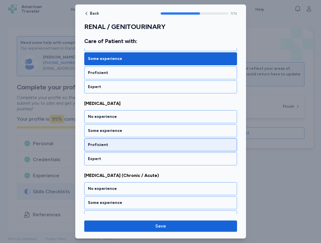
scroll to position [550, 0]
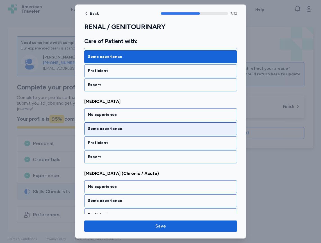
click at [120, 130] on div "Some experience" at bounding box center [161, 129] width 146 height 6
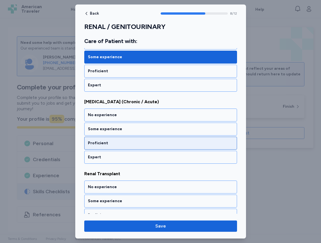
scroll to position [622, 0]
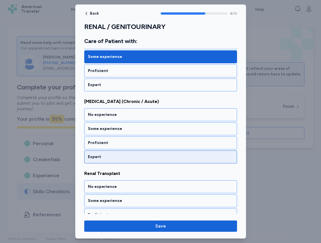
click at [120, 156] on div "Expert" at bounding box center [161, 157] width 146 height 6
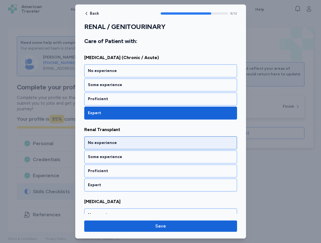
scroll to position [694, 0]
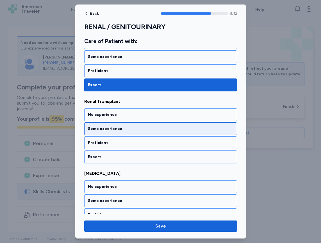
click at [117, 126] on div "Some experience" at bounding box center [160, 128] width 153 height 13
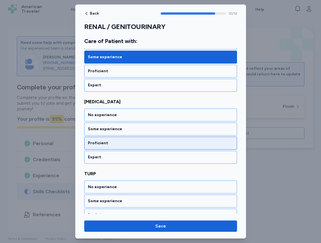
scroll to position [766, 0]
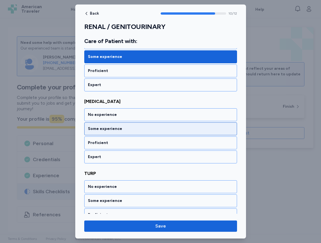
click at [118, 129] on div "Some experience" at bounding box center [161, 129] width 146 height 6
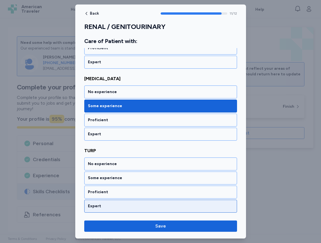
click at [120, 207] on div "Expert" at bounding box center [161, 206] width 146 height 6
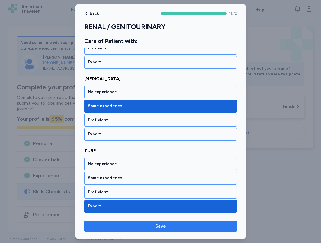
click at [148, 224] on span "Save" at bounding box center [161, 226] width 144 height 7
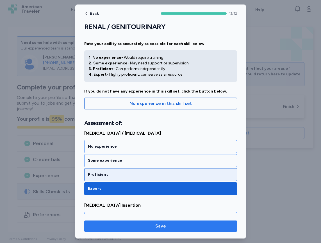
scroll to position [0, 0]
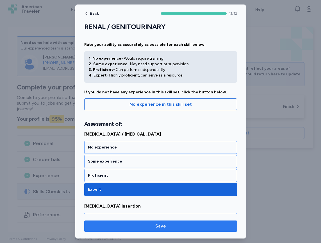
click at [161, 226] on span "Save" at bounding box center [161, 226] width 11 height 7
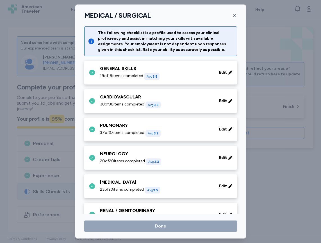
scroll to position [84, 0]
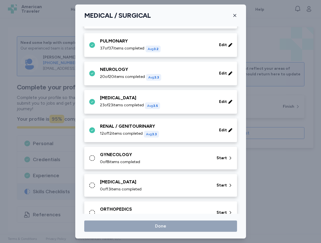
click at [139, 161] on span "0 of 8 items completed" at bounding box center [120, 162] width 40 height 6
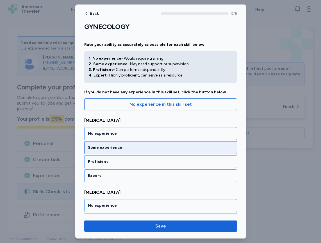
click at [123, 150] on div "Some experience" at bounding box center [161, 148] width 146 height 6
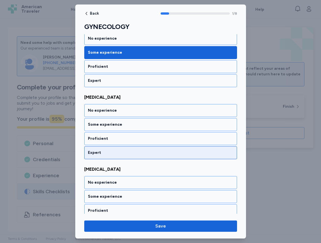
scroll to position [98, 0]
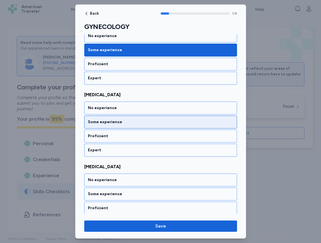
click at [122, 123] on div "Some experience" at bounding box center [161, 122] width 146 height 6
click at [119, 125] on div "Some experience" at bounding box center [160, 122] width 153 height 13
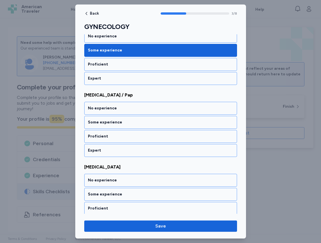
scroll to position [242, 0]
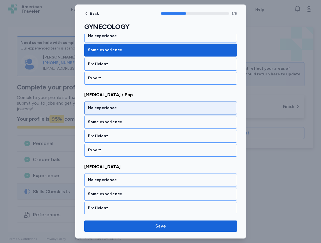
click at [119, 110] on div "No experience" at bounding box center [161, 108] width 146 height 6
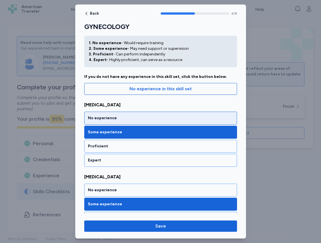
scroll to position [0, 0]
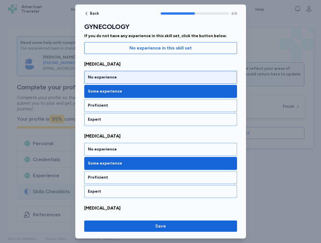
click at [114, 76] on div "No experience" at bounding box center [161, 78] width 146 height 6
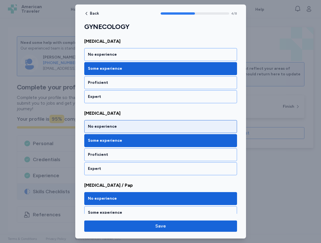
scroll to position [117, 0]
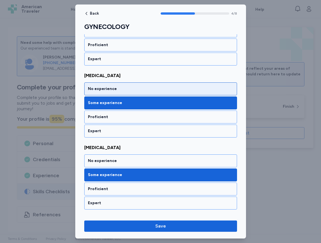
click at [108, 92] on div "No experience" at bounding box center [160, 88] width 153 height 13
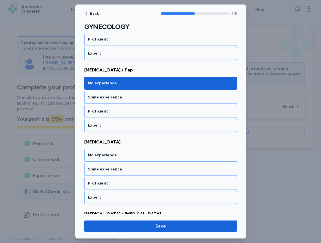
scroll to position [309, 0]
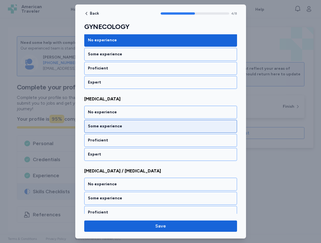
click at [111, 125] on div "Some experience" at bounding box center [161, 126] width 146 height 6
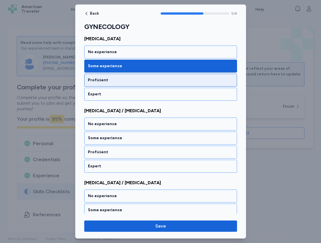
scroll to position [386, 0]
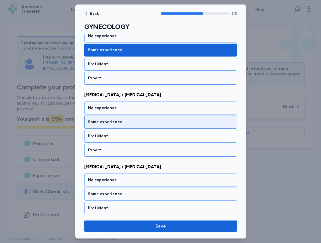
click at [108, 124] on div "Some experience" at bounding box center [161, 122] width 146 height 6
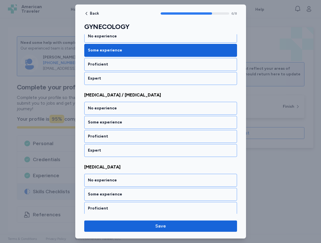
scroll to position [458, 0]
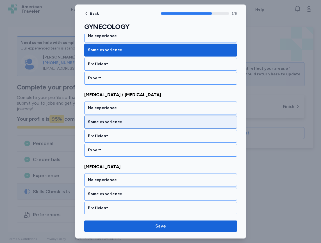
click at [102, 122] on div "Some experience" at bounding box center [161, 122] width 146 height 6
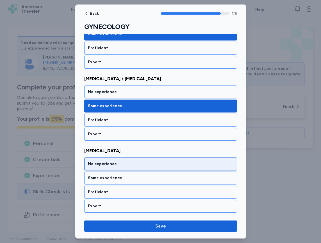
click at [106, 168] on div "No experience" at bounding box center [160, 163] width 153 height 13
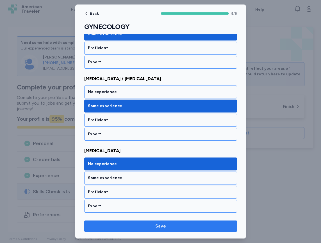
click at [154, 228] on span "Save" at bounding box center [161, 226] width 144 height 7
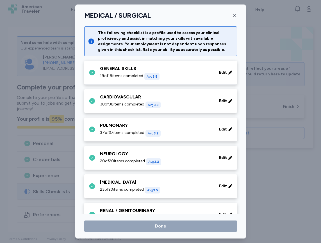
scroll to position [84, 0]
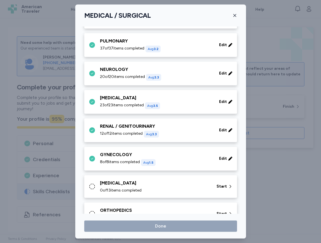
click at [134, 187] on div "[MEDICAL_DATA] 0 of 13 items completed" at bounding box center [155, 186] width 110 height 13
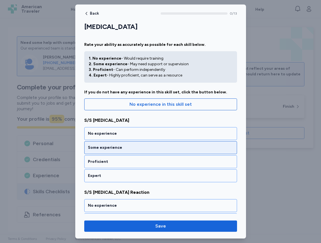
click at [107, 148] on div "Some experience" at bounding box center [161, 148] width 146 height 6
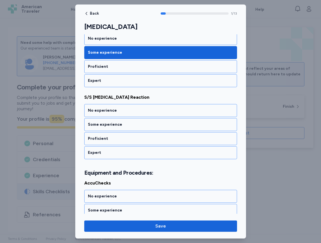
scroll to position [98, 0]
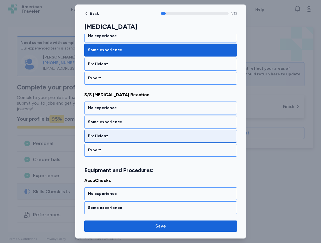
click at [108, 139] on div "Proficient" at bounding box center [161, 136] width 146 height 6
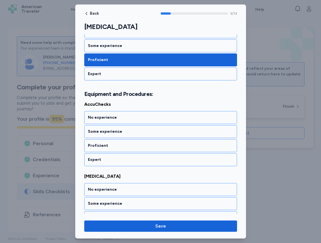
scroll to position [177, 0]
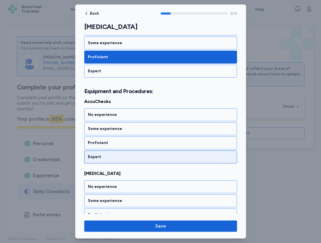
click at [103, 155] on div "Expert" at bounding box center [161, 157] width 146 height 6
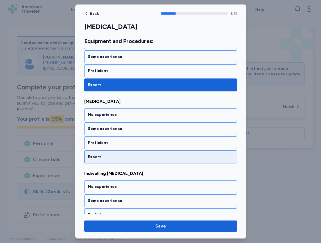
click at [103, 159] on div "Expert" at bounding box center [161, 157] width 146 height 6
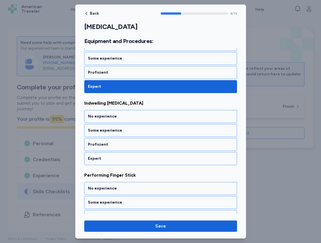
scroll to position [321, 0]
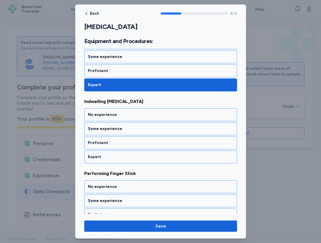
click at [103, 159] on div "Expert" at bounding box center [161, 157] width 146 height 6
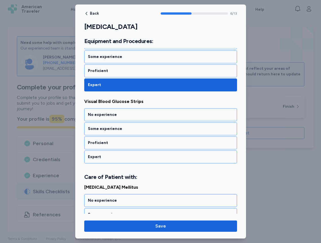
click at [103, 159] on div "Expert" at bounding box center [161, 157] width 146 height 6
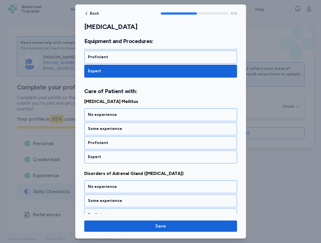
click at [103, 159] on div "Expert" at bounding box center [161, 157] width 146 height 6
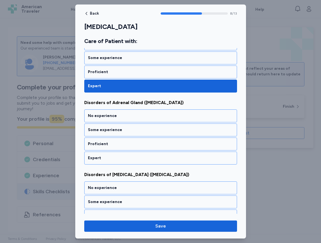
scroll to position [622, 0]
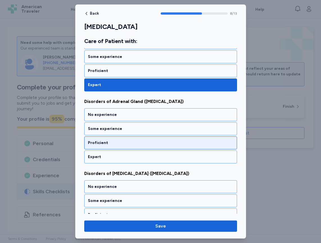
click at [107, 145] on div "Proficient" at bounding box center [161, 143] width 146 height 6
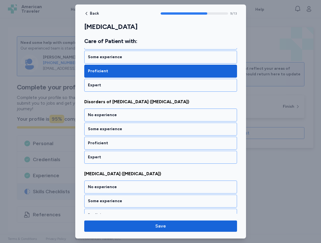
scroll to position [694, 0]
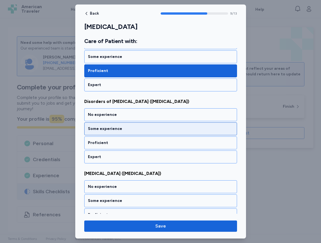
click at [112, 131] on div "Some experience" at bounding box center [161, 129] width 146 height 6
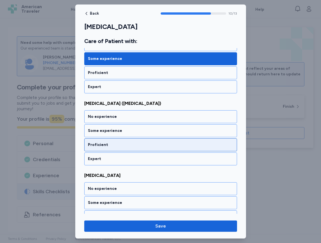
scroll to position [766, 0]
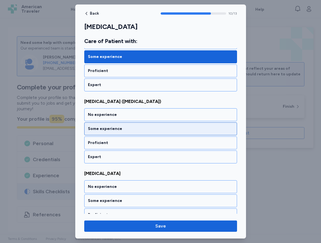
click at [112, 131] on div "Some experience" at bounding box center [161, 129] width 146 height 6
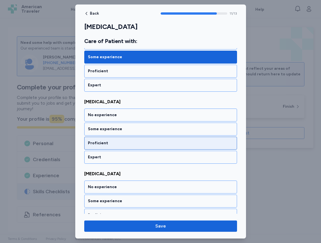
scroll to position [838, 0]
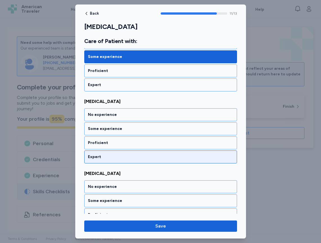
click at [107, 160] on div "Expert" at bounding box center [160, 156] width 153 height 13
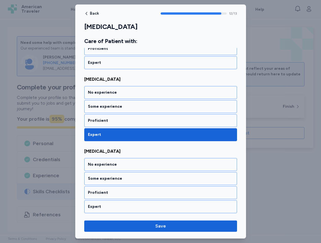
scroll to position [861, 0]
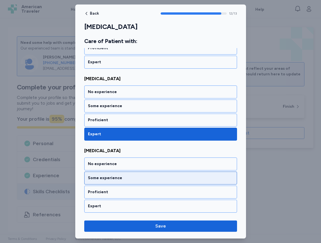
click at [108, 177] on div "Some experience" at bounding box center [161, 178] width 146 height 6
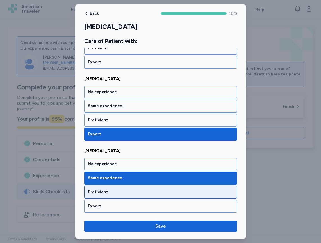
click at [145, 191] on div "Proficient" at bounding box center [161, 192] width 146 height 6
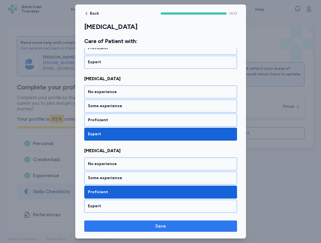
click at [162, 226] on span "Save" at bounding box center [161, 226] width 11 height 7
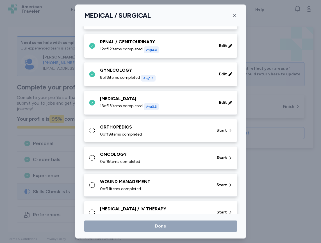
scroll to position [225, 0]
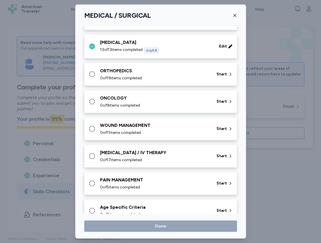
click at [121, 75] on div "ORTHOPEDICS 0 of 19 items completed" at bounding box center [155, 73] width 110 height 13
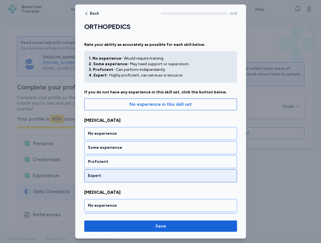
click at [119, 170] on div "Expert" at bounding box center [160, 175] width 153 height 13
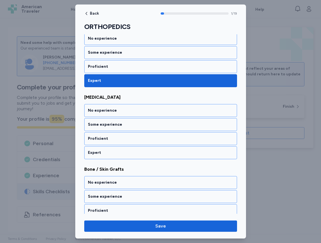
scroll to position [98, 0]
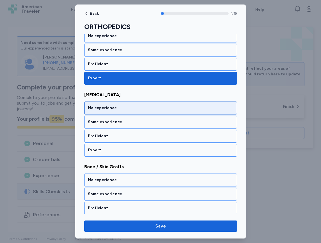
click at [154, 111] on div "No experience" at bounding box center [160, 108] width 153 height 13
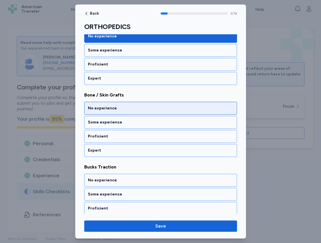
scroll to position [170, 0]
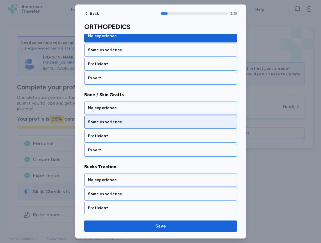
click at [146, 126] on div "Some experience" at bounding box center [160, 122] width 153 height 13
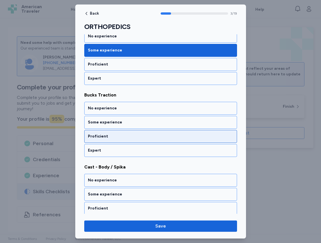
scroll to position [242, 0]
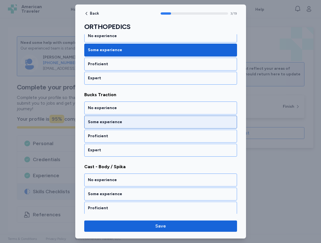
click at [126, 121] on div "Some experience" at bounding box center [161, 122] width 146 height 6
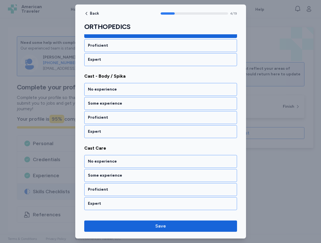
scroll to position [342, 0]
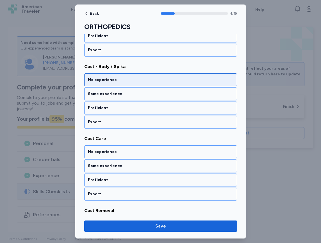
click at [124, 84] on div "No experience" at bounding box center [160, 79] width 153 height 13
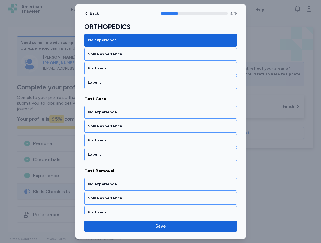
scroll to position [386, 0]
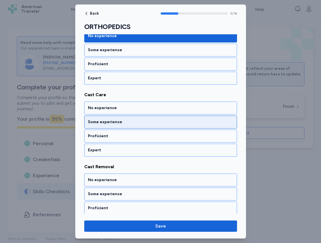
click at [125, 121] on div "Some experience" at bounding box center [161, 122] width 146 height 6
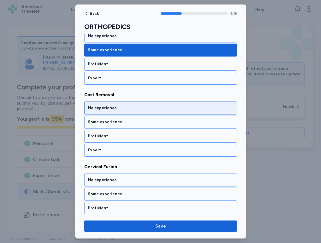
click at [120, 107] on div "No experience" at bounding box center [161, 108] width 146 height 6
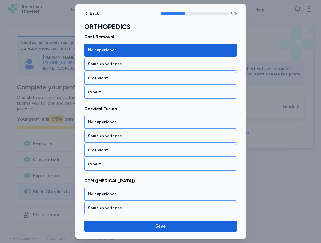
scroll to position [530, 0]
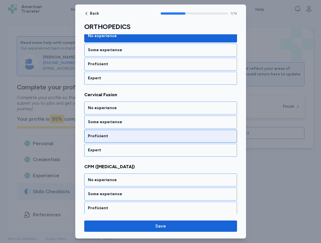
click at [120, 139] on div "Proficient" at bounding box center [160, 136] width 153 height 13
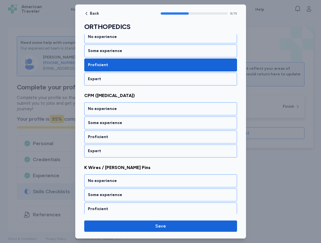
scroll to position [602, 0]
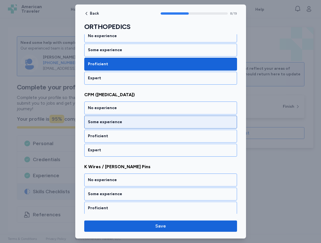
click at [120, 126] on div "Some experience" at bounding box center [160, 122] width 153 height 13
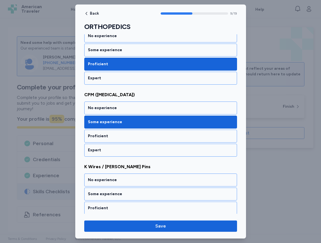
scroll to position [674, 0]
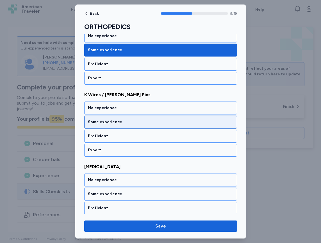
click at [115, 125] on div "Some experience" at bounding box center [160, 122] width 153 height 13
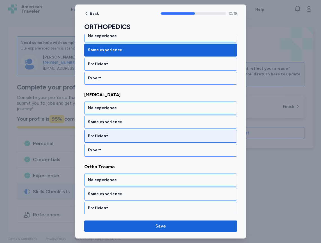
click at [115, 135] on div "Proficient" at bounding box center [161, 136] width 146 height 6
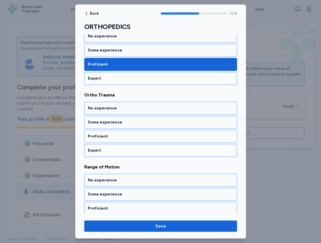
scroll to position [818, 0]
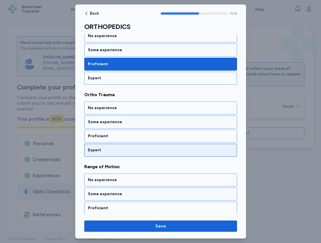
click at [115, 146] on div "Expert" at bounding box center [160, 150] width 153 height 13
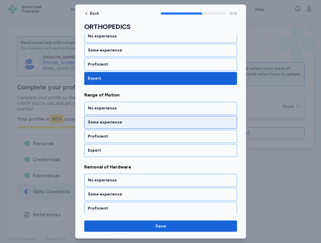
scroll to position [890, 0]
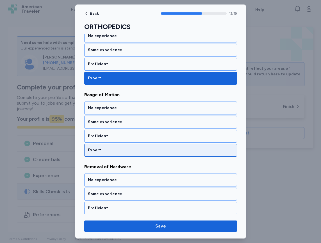
click at [116, 148] on div "Expert" at bounding box center [161, 150] width 146 height 6
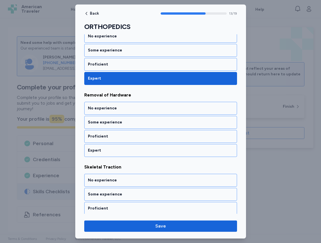
scroll to position [962, 0]
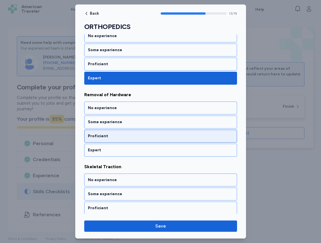
click at [114, 135] on div "Proficient" at bounding box center [161, 136] width 146 height 6
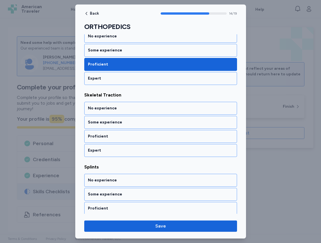
scroll to position [1034, 0]
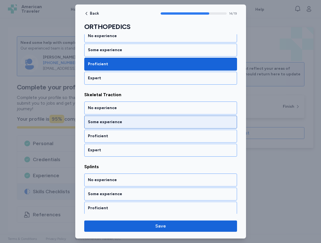
click at [115, 126] on div "Some experience" at bounding box center [160, 122] width 153 height 13
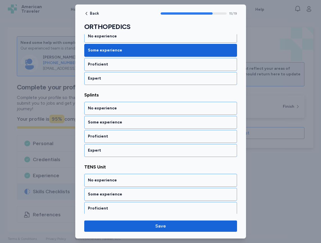
scroll to position [1106, 0]
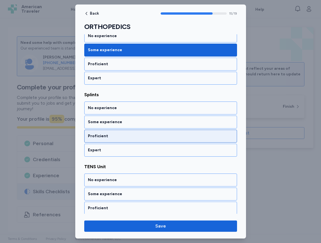
click at [111, 134] on div "Proficient" at bounding box center [161, 136] width 146 height 6
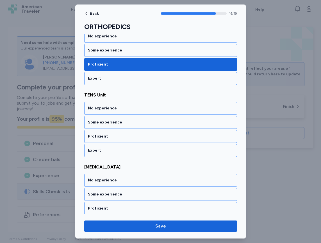
scroll to position [1178, 0]
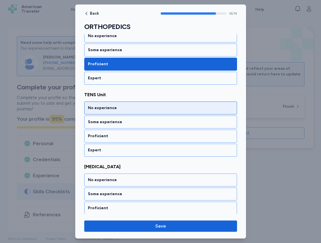
click at [107, 111] on div "No experience" at bounding box center [160, 108] width 153 height 13
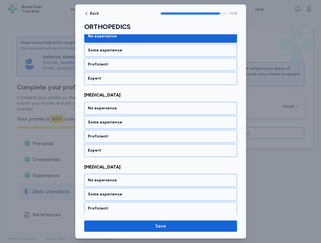
scroll to position [1250, 0]
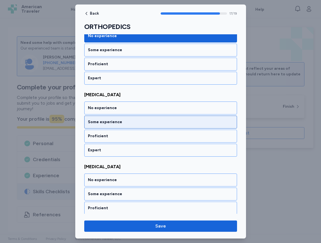
click at [111, 123] on div "Some experience" at bounding box center [161, 122] width 146 height 6
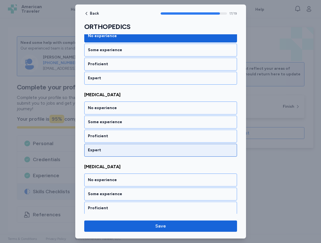
scroll to position [1266, 0]
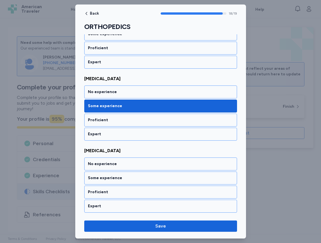
drag, startPoint x: 114, startPoint y: 173, endPoint x: 128, endPoint y: 185, distance: 18.0
click at [114, 173] on div "Some experience" at bounding box center [160, 178] width 153 height 13
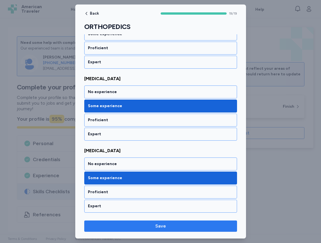
click at [160, 224] on span "Save" at bounding box center [161, 226] width 11 height 7
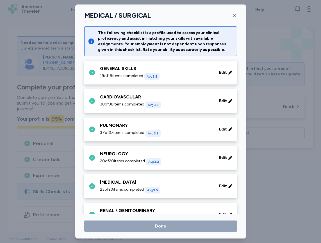
scroll to position [225, 0]
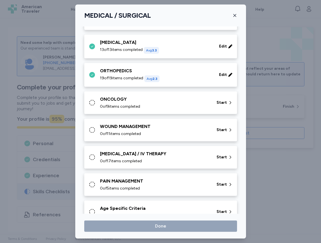
click at [129, 108] on span "0 of 9 items completed" at bounding box center [120, 107] width 40 height 6
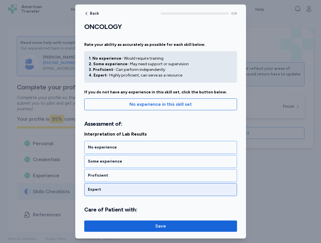
click at [124, 187] on div "Expert" at bounding box center [161, 190] width 146 height 6
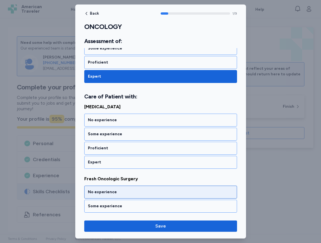
scroll to position [118, 0]
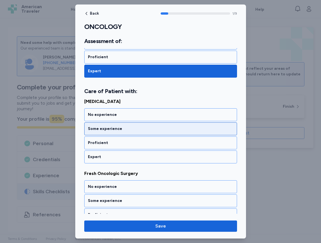
click at [117, 132] on div "Some experience" at bounding box center [160, 128] width 153 height 13
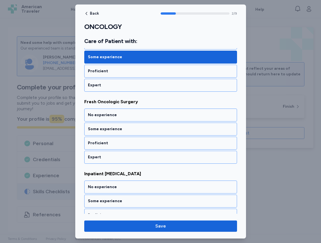
scroll to position [190, 0]
click at [117, 132] on div "Some experience" at bounding box center [160, 128] width 153 height 13
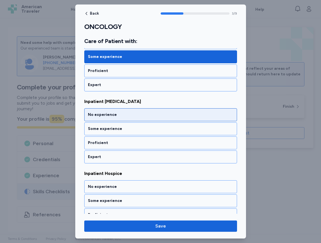
click at [116, 118] on div "No experience" at bounding box center [160, 114] width 153 height 13
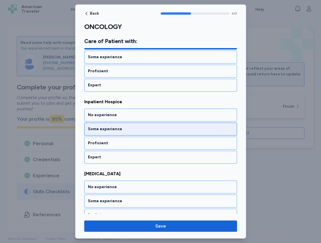
scroll to position [334, 0]
click at [114, 129] on div "Some experience" at bounding box center [161, 129] width 146 height 6
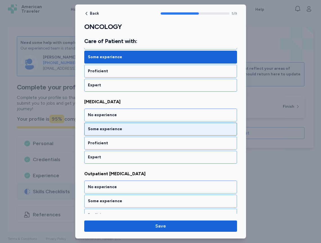
scroll to position [406, 0]
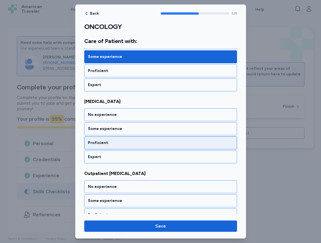
click at [110, 139] on div "Proficient" at bounding box center [160, 142] width 153 height 13
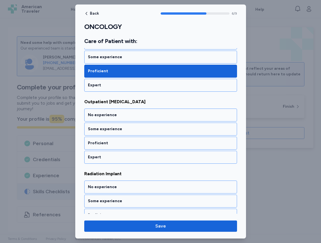
scroll to position [478, 0]
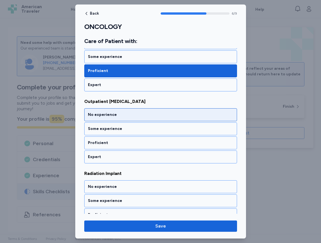
click at [113, 114] on div "No experience" at bounding box center [161, 115] width 146 height 6
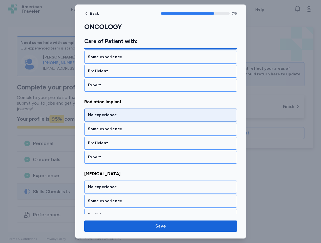
scroll to position [550, 0]
click at [112, 118] on div "No experience" at bounding box center [160, 114] width 153 height 13
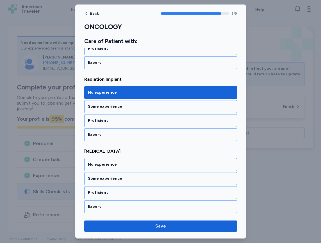
scroll to position [573, 0]
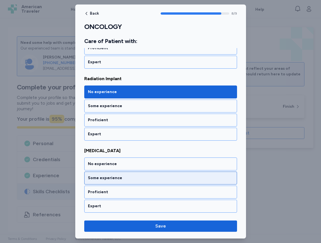
click at [116, 177] on div "Some experience" at bounding box center [161, 178] width 146 height 6
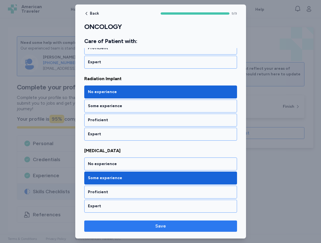
click at [153, 223] on span "Save" at bounding box center [161, 226] width 144 height 7
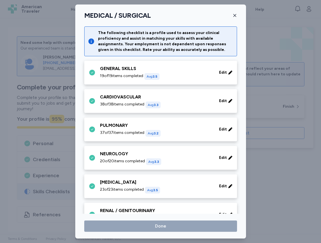
scroll to position [225, 0]
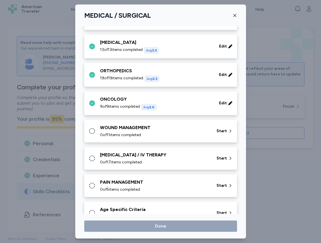
click at [127, 131] on div "WOUND MANAGEMENT 0 of 11 items completed" at bounding box center [155, 130] width 110 height 13
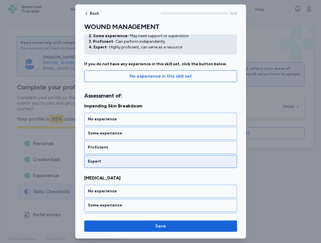
click at [120, 161] on div "Expert" at bounding box center [161, 162] width 146 height 6
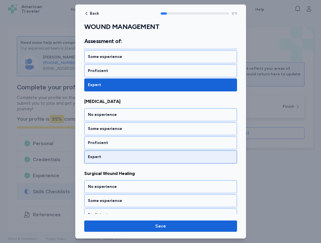
click at [116, 154] on div "Expert" at bounding box center [161, 157] width 146 height 6
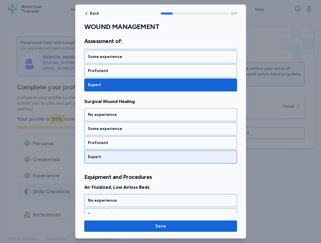
click at [116, 154] on div "Expert" at bounding box center [161, 157] width 146 height 6
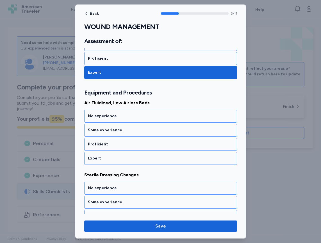
scroll to position [262, 0]
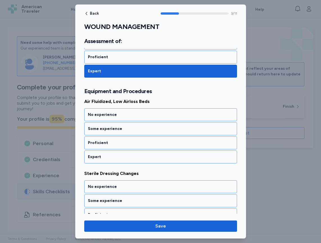
click at [116, 154] on div "Expert" at bounding box center [161, 157] width 146 height 6
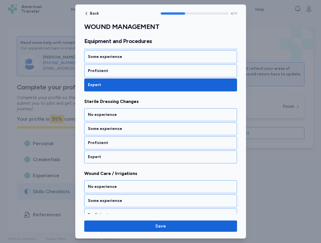
click at [116, 154] on div "Expert" at bounding box center [161, 157] width 146 height 6
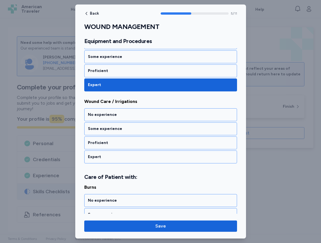
click at [116, 154] on div "Expert" at bounding box center [161, 157] width 146 height 6
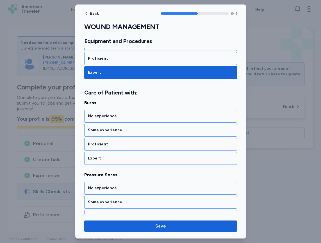
scroll to position [492, 0]
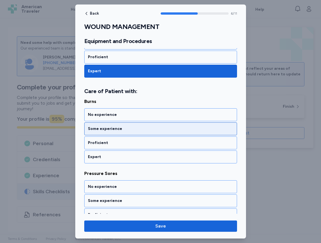
click at [118, 132] on div "Some experience" at bounding box center [160, 128] width 153 height 13
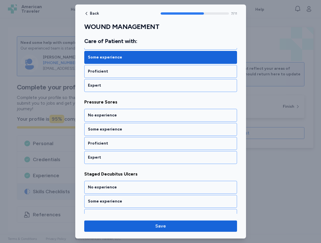
scroll to position [564, 0]
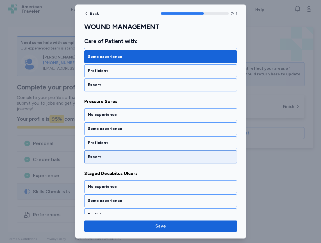
click at [113, 156] on div "Expert" at bounding box center [161, 157] width 146 height 6
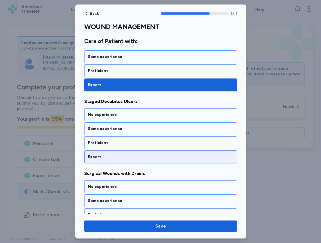
click at [113, 154] on div "Expert" at bounding box center [160, 156] width 153 height 13
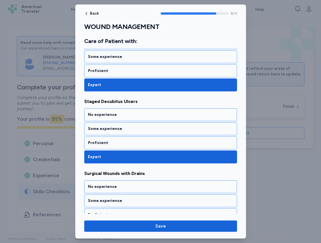
scroll to position [708, 0]
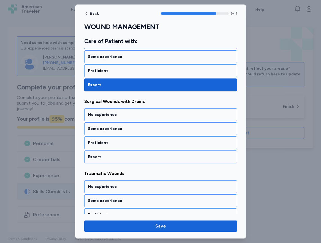
click at [113, 154] on div "Expert" at bounding box center [160, 156] width 153 height 13
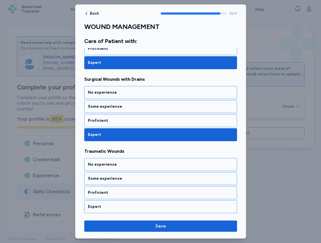
scroll to position [731, 0]
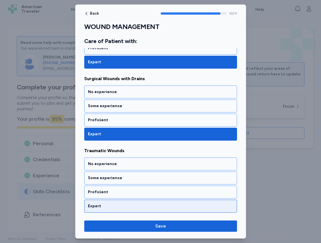
click at [115, 207] on div "Expert" at bounding box center [161, 206] width 146 height 6
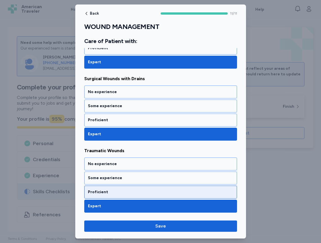
click at [149, 193] on div "Proficient" at bounding box center [161, 192] width 146 height 6
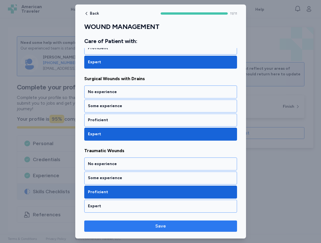
click at [157, 227] on span "Save" at bounding box center [161, 226] width 11 height 7
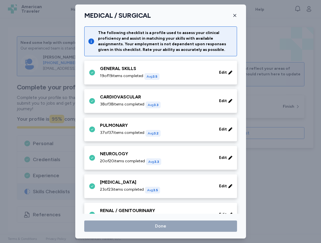
scroll to position [225, 0]
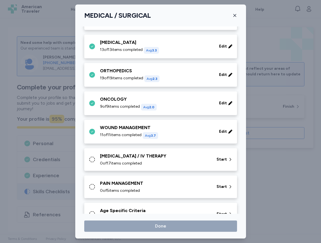
click at [141, 163] on span "0 of 17 items completed" at bounding box center [121, 164] width 42 height 6
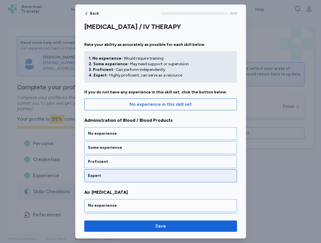
click at [148, 179] on div "Expert" at bounding box center [160, 175] width 153 height 13
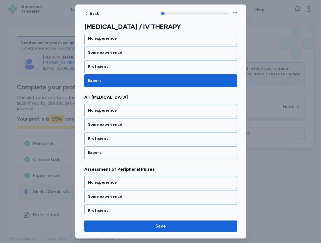
scroll to position [98, 0]
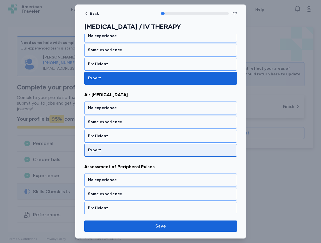
click at [134, 154] on div "Expert" at bounding box center [160, 150] width 153 height 13
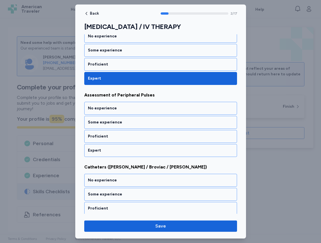
scroll to position [170, 0]
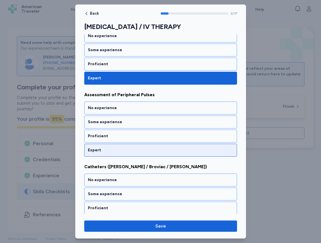
click at [133, 151] on div "Expert" at bounding box center [161, 150] width 146 height 6
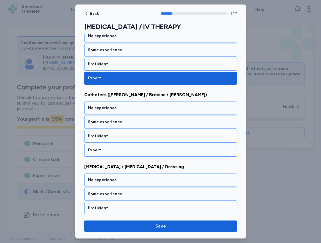
click at [133, 151] on div "Expert" at bounding box center [161, 150] width 146 height 6
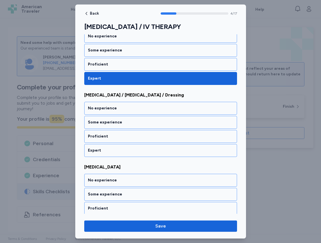
scroll to position [314, 0]
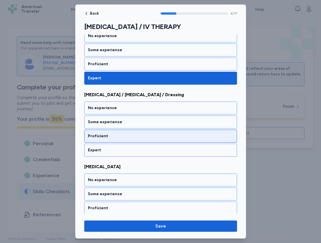
click at [133, 136] on div "Proficient" at bounding box center [161, 136] width 146 height 6
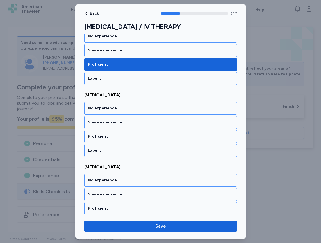
scroll to position [386, 0]
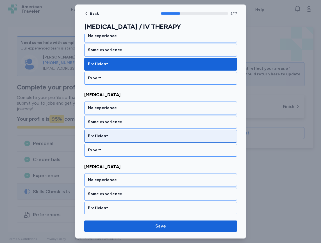
click at [125, 137] on div "Proficient" at bounding box center [161, 136] width 146 height 6
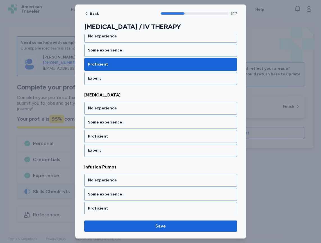
scroll to position [458, 0]
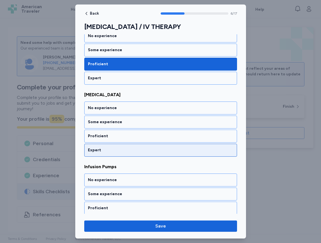
click at [117, 151] on div "Expert" at bounding box center [161, 150] width 146 height 6
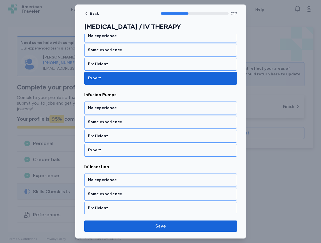
click at [117, 151] on div "Expert" at bounding box center [161, 150] width 146 height 6
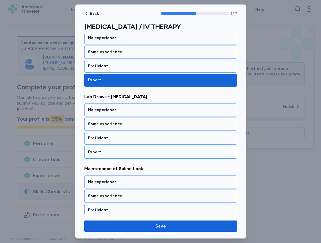
scroll to position [674, 0]
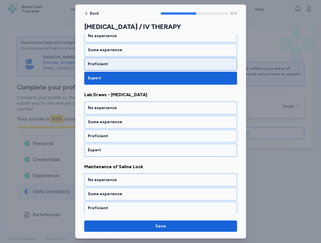
click at [117, 65] on div "Proficient" at bounding box center [161, 64] width 146 height 6
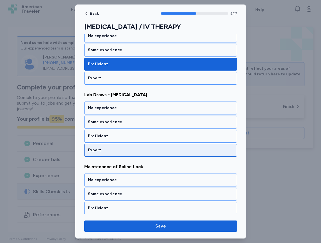
click at [111, 148] on div "Expert" at bounding box center [161, 150] width 146 height 6
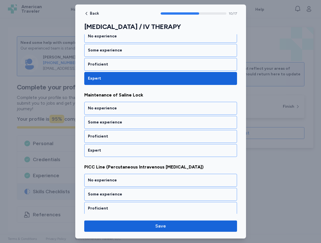
scroll to position [746, 0]
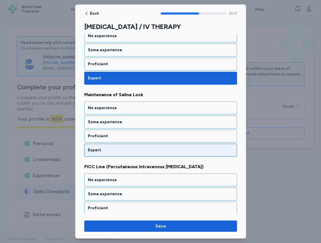
click at [112, 148] on div "Expert" at bounding box center [161, 150] width 146 height 6
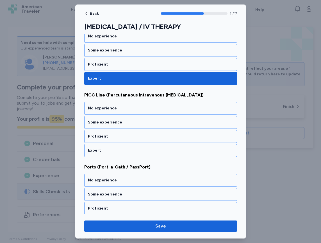
scroll to position [818, 0]
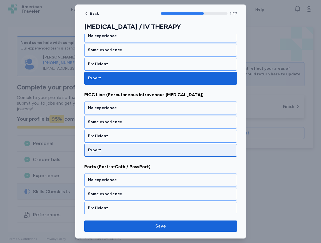
click at [112, 148] on div "Expert" at bounding box center [161, 150] width 146 height 6
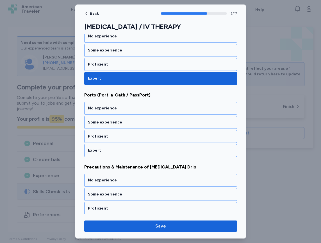
scroll to position [890, 0]
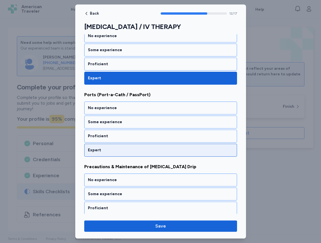
click at [111, 149] on div "Expert" at bounding box center [161, 150] width 146 height 6
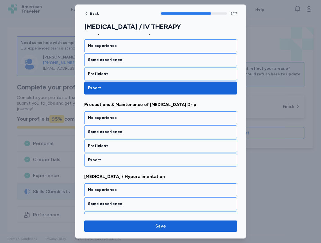
scroll to position [962, 0]
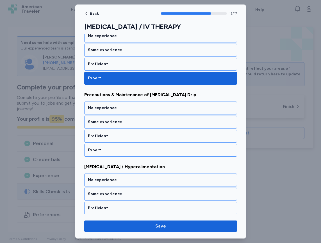
click at [111, 149] on div "Expert" at bounding box center [161, 150] width 146 height 6
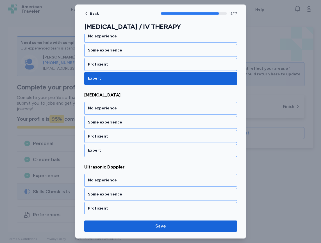
scroll to position [1106, 0]
click at [111, 149] on div "Expert" at bounding box center [161, 150] width 146 height 6
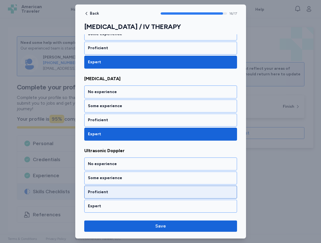
click at [113, 189] on div "Proficient" at bounding box center [160, 192] width 153 height 13
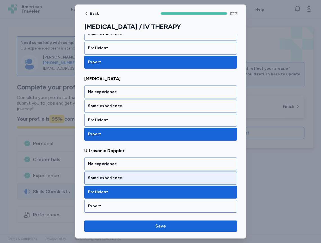
click at [137, 178] on div "Some experience" at bounding box center [161, 178] width 146 height 6
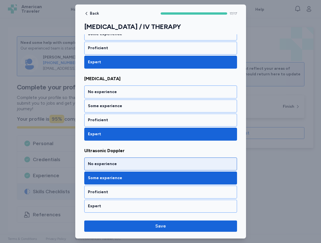
click at [140, 166] on div "No experience" at bounding box center [161, 164] width 146 height 6
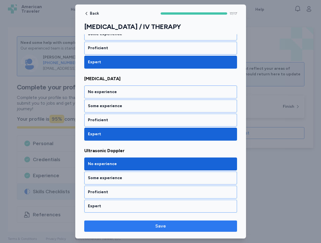
click at [159, 227] on span "Save" at bounding box center [161, 226] width 11 height 7
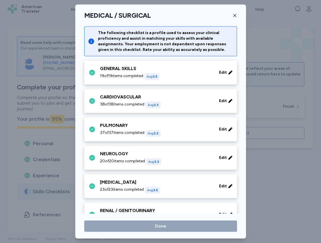
scroll to position [225, 0]
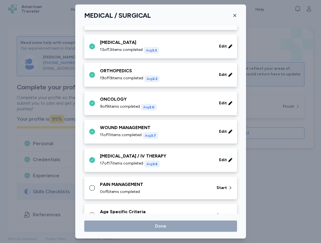
click at [129, 190] on span "0 of 5 items completed" at bounding box center [120, 192] width 40 height 6
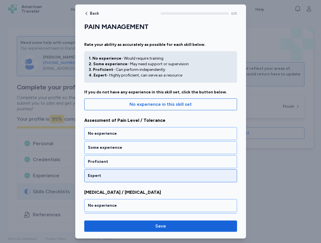
click at [126, 177] on div "Expert" at bounding box center [161, 176] width 146 height 6
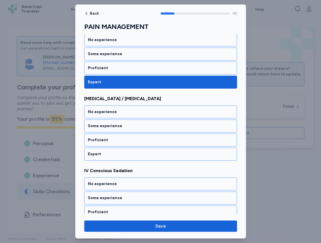
scroll to position [98, 0]
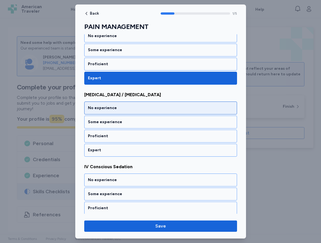
click at [112, 108] on div "No experience" at bounding box center [161, 108] width 146 height 6
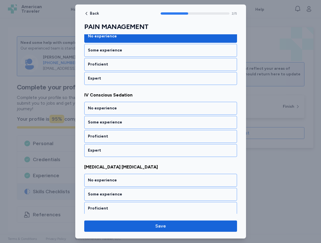
scroll to position [170, 0]
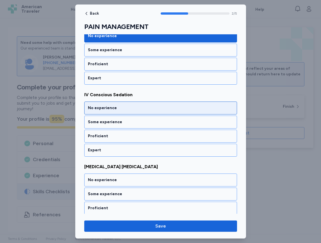
click at [110, 107] on div "No experience" at bounding box center [161, 108] width 146 height 6
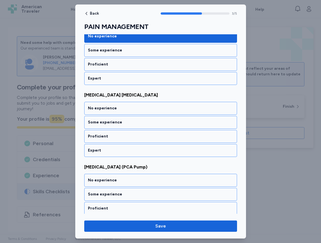
scroll to position [242, 0]
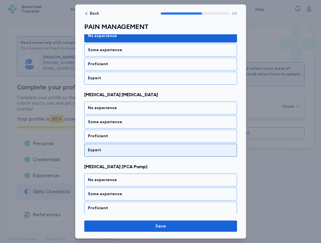
click at [110, 147] on div "Expert" at bounding box center [160, 150] width 153 height 13
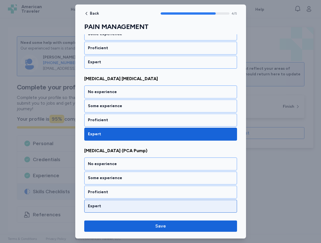
click at [115, 207] on div "Expert" at bounding box center [161, 206] width 146 height 6
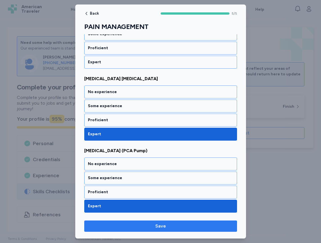
click at [132, 223] on span "Save" at bounding box center [161, 226] width 144 height 7
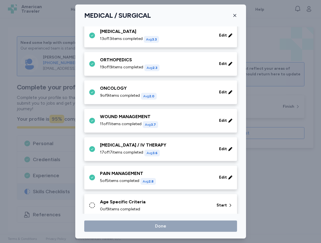
scroll to position [245, 0]
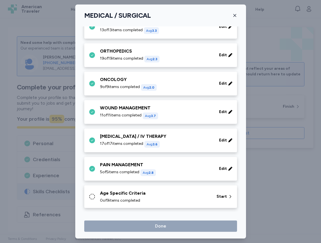
click at [110, 197] on div "Age Specific Criteria 0 of 9 items completed" at bounding box center [155, 196] width 110 height 13
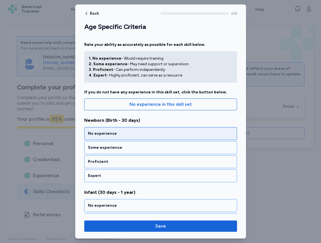
click at [119, 133] on div "No experience" at bounding box center [161, 134] width 146 height 6
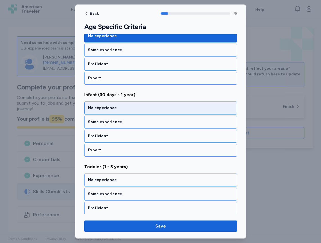
click at [120, 108] on div "No experience" at bounding box center [161, 108] width 146 height 6
click at [120, 106] on div "No experience" at bounding box center [161, 108] width 146 height 6
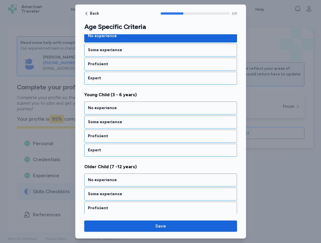
click at [120, 106] on div "No experience" at bounding box center [161, 108] width 146 height 6
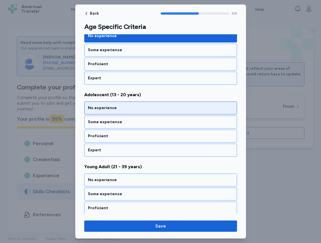
click at [120, 112] on div "No experience" at bounding box center [160, 108] width 153 height 13
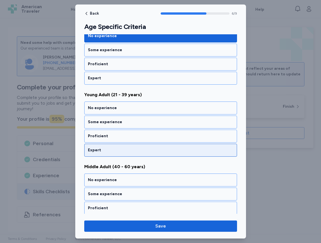
click at [123, 150] on div "Expert" at bounding box center [161, 150] width 146 height 6
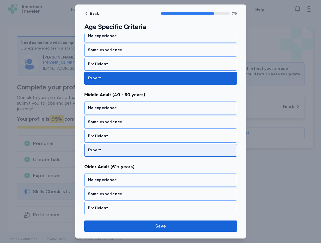
click at [123, 149] on div "Expert" at bounding box center [161, 150] width 146 height 6
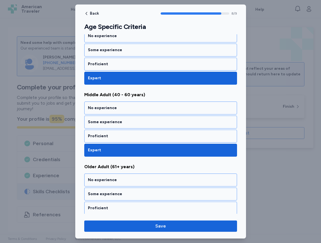
scroll to position [546, 0]
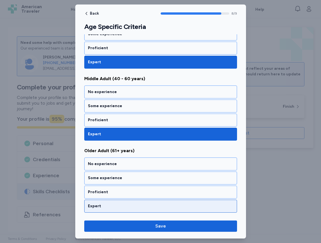
click at [129, 204] on div "Expert" at bounding box center [161, 206] width 146 height 6
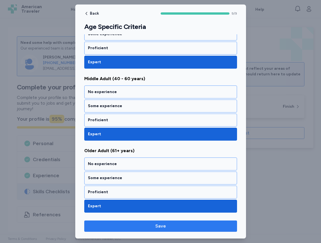
click at [149, 226] on span "Save" at bounding box center [161, 226] width 144 height 7
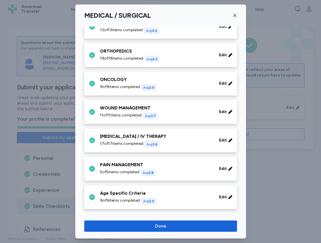
scroll to position [246, 0]
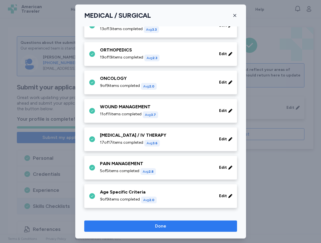
click at [177, 243] on div "MEDICAL / SURGICAL The following checklist is a profile used to assess your cli…" at bounding box center [160, 243] width 321 height 0
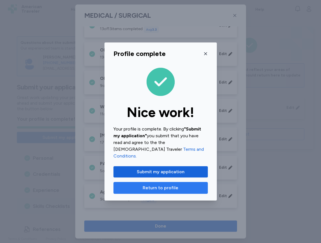
click at [168, 184] on span "Return to profile" at bounding box center [161, 187] width 36 height 7
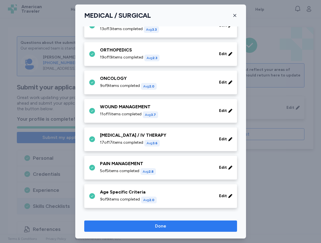
click at [189, 224] on span "Done" at bounding box center [161, 226] width 144 height 7
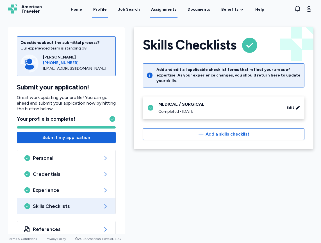
click at [169, 8] on link "Assignments" at bounding box center [164, 9] width 28 height 17
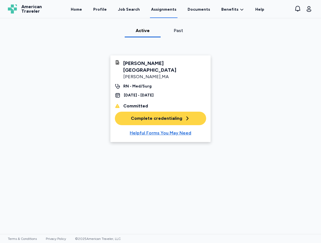
click at [157, 115] on div "Complete credentialing" at bounding box center [160, 118] width 59 height 7
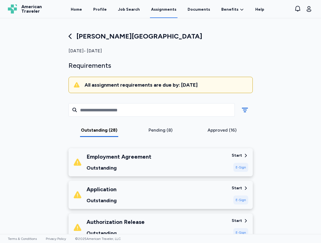
click at [136, 187] on div "Application Outstanding" at bounding box center [150, 194] width 154 height 19
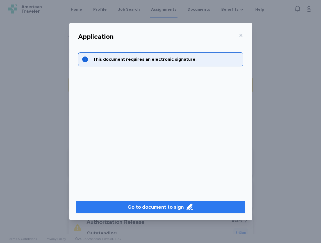
click at [160, 205] on div "Go to document to sign" at bounding box center [156, 207] width 56 height 8
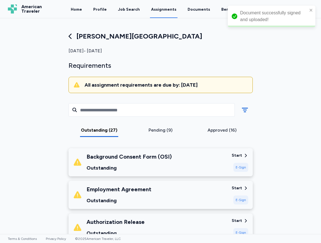
click at [150, 165] on div "Outstanding" at bounding box center [129, 168] width 85 height 8
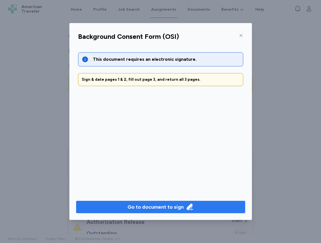
click at [160, 208] on div "Go to document to sign" at bounding box center [156, 207] width 56 height 8
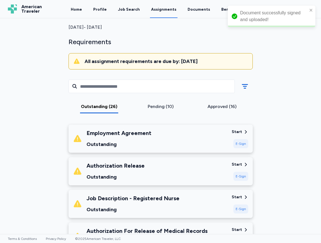
scroll to position [56, 0]
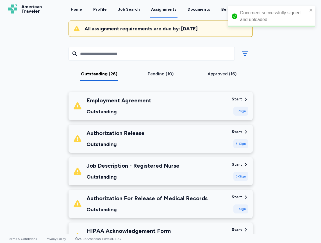
click at [137, 133] on div "Authorization Release" at bounding box center [116, 133] width 58 height 8
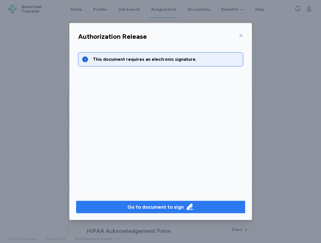
click at [168, 208] on div "Go to document to sign" at bounding box center [156, 207] width 56 height 8
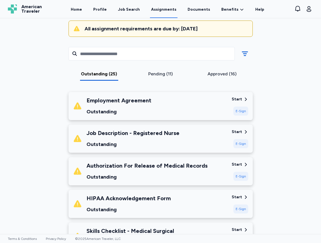
click at [170, 144] on div "Outstanding" at bounding box center [133, 144] width 93 height 8
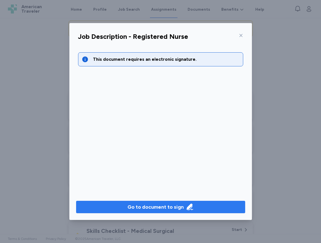
click at [175, 210] on div "Go to document to sign" at bounding box center [156, 207] width 56 height 8
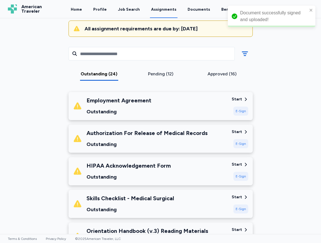
click at [136, 133] on div "Authorization For Release of Medical Records" at bounding box center [147, 133] width 121 height 8
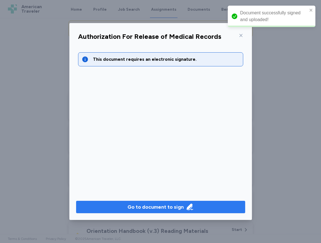
click at [162, 203] on div "Go to document to sign" at bounding box center [156, 207] width 56 height 8
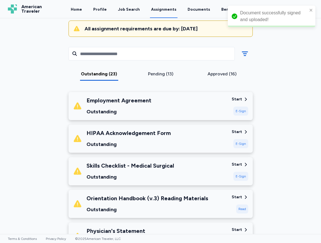
click at [133, 141] on div "Outstanding" at bounding box center [129, 144] width 84 height 8
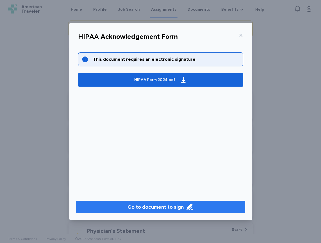
click at [168, 205] on div "Go to document to sign" at bounding box center [156, 207] width 56 height 8
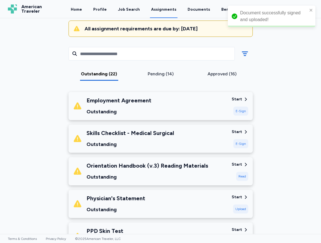
click at [139, 138] on div "Skills Checklist - Medical Surgical Outstanding" at bounding box center [131, 138] width 88 height 19
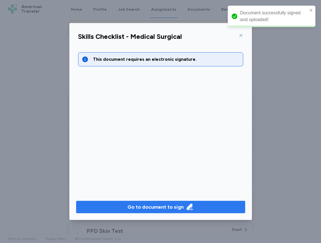
click at [186, 210] on icon "button" at bounding box center [190, 207] width 8 height 8
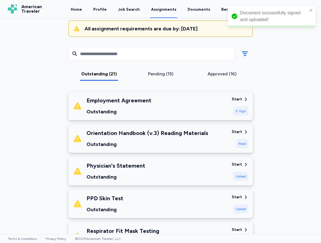
click at [139, 140] on div "Orientation Handbook (v.3) Reading Materials Outstanding" at bounding box center [148, 138] width 122 height 19
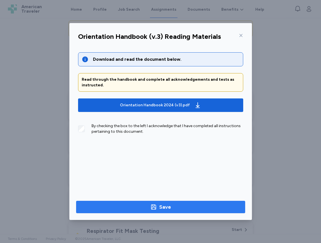
click at [138, 209] on span "Save" at bounding box center [161, 207] width 160 height 8
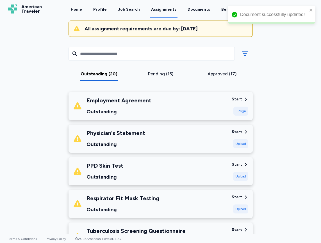
click at [125, 139] on div "Physician's Statement Outstanding" at bounding box center [116, 138] width 59 height 19
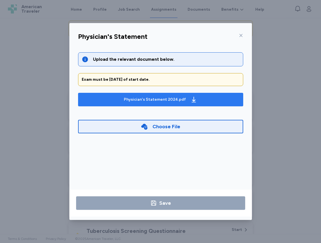
click at [179, 98] on div "Physician's Statement 2024.pdf" at bounding box center [155, 100] width 62 height 6
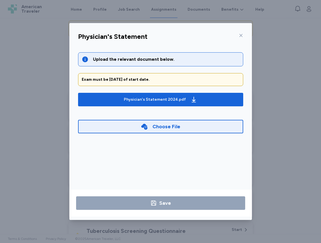
click at [240, 35] on icon at bounding box center [241, 35] width 3 height 3
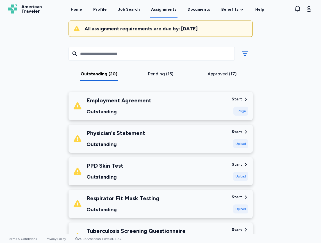
click at [134, 171] on div "PPD [MEDICAL_DATA] Outstanding" at bounding box center [150, 171] width 154 height 19
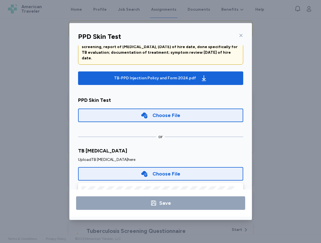
scroll to position [129, 0]
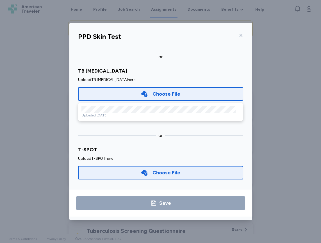
click at [240, 37] on icon at bounding box center [241, 35] width 4 height 4
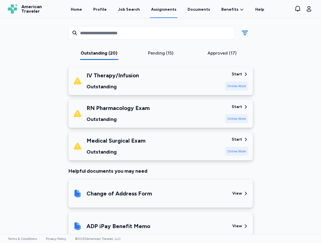
scroll to position [647, 0]
click at [147, 137] on div "Medical Surgical Exam Outstanding" at bounding box center [147, 146] width 148 height 19
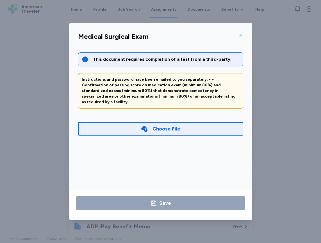
click at [240, 35] on icon at bounding box center [241, 35] width 4 height 4
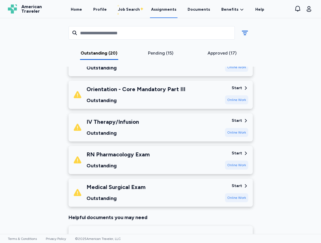
scroll to position [591, 0]
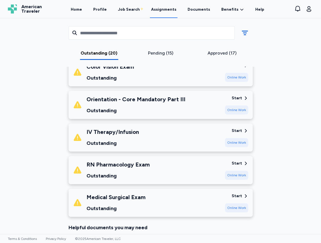
click at [120, 128] on div "IV Therapy/Infusion" at bounding box center [113, 132] width 53 height 8
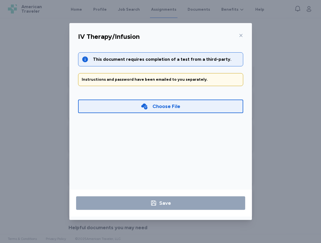
click at [241, 34] on icon at bounding box center [241, 35] width 4 height 4
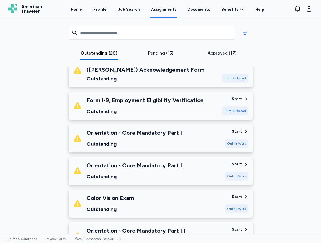
scroll to position [450, 0]
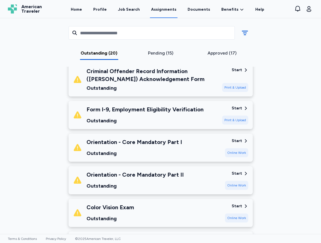
click at [128, 117] on div "Outstanding" at bounding box center [145, 121] width 117 height 8
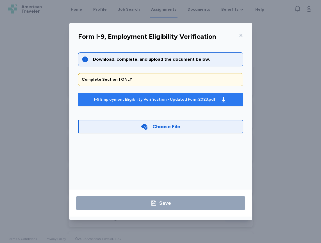
click at [190, 96] on div "I-9 Employment Eligibility Verification - Updated Form 2023.pdf" at bounding box center [160, 99] width 135 height 9
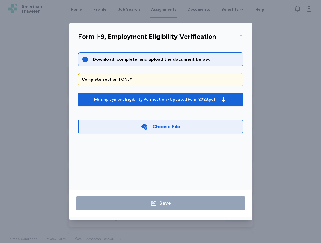
click at [242, 36] on icon at bounding box center [241, 35] width 4 height 4
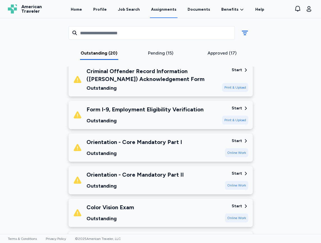
scroll to position [422, 0]
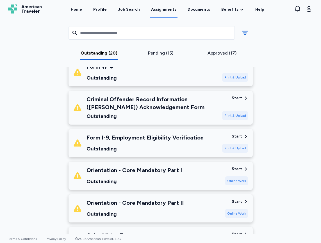
click at [162, 136] on div "Form I-9, Employment Eligibility Verification Outstanding" at bounding box center [145, 143] width 117 height 19
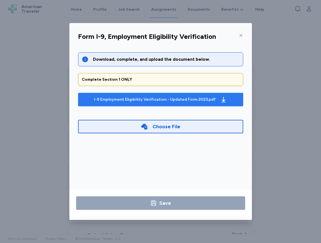
click at [149, 105] on button "I-9 Employment Eligibility Verification - Updated Form 2023.pdf" at bounding box center [160, 99] width 165 height 13
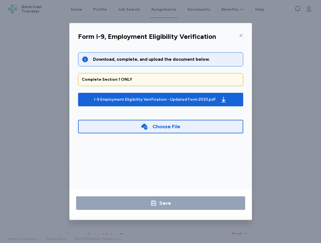
click at [240, 35] on icon at bounding box center [241, 35] width 4 height 4
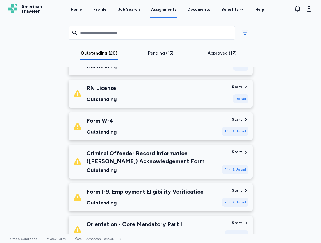
scroll to position [366, 0]
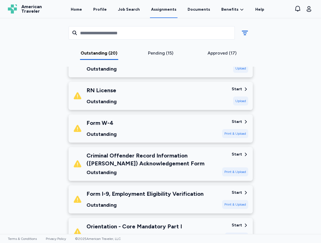
click at [139, 159] on div "Criminal Offender Record Information ([PERSON_NAME]) Acknowledgement Form" at bounding box center [152, 160] width 131 height 16
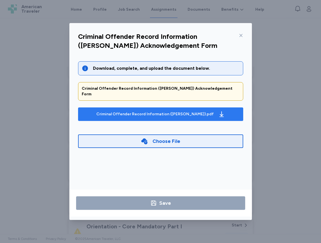
click at [165, 110] on div "Criminal Offender Record Information ([PERSON_NAME]).pdf" at bounding box center [160, 114] width 131 height 9
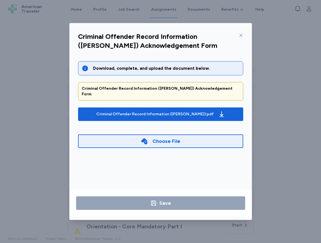
click at [160, 66] on div "Download, complete, and upload the document below." at bounding box center [166, 68] width 147 height 7
click at [242, 34] on icon at bounding box center [241, 35] width 3 height 3
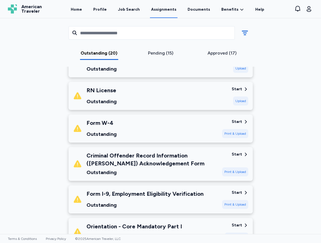
click at [129, 125] on div "Form W-4 Outstanding" at bounding box center [145, 128] width 145 height 19
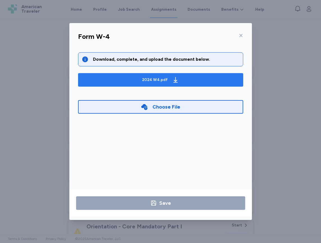
click at [142, 83] on div "2024 W4.pdf" at bounding box center [160, 79] width 39 height 9
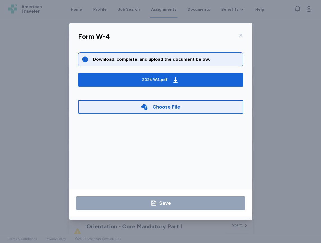
click at [273, 41] on div "Form W-4 Download, complete, and upload the document below. 2024 W4.pdf Choose …" at bounding box center [160, 121] width 321 height 243
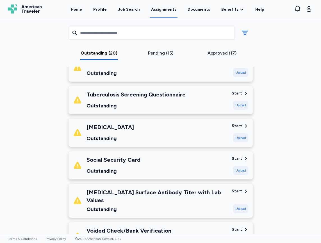
scroll to position [141, 0]
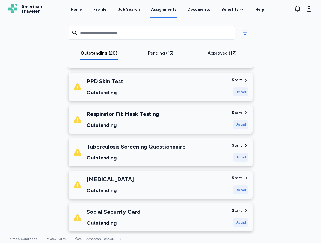
click at [133, 150] on div "Tuberculosis Screening Questionnaire Outstanding" at bounding box center [136, 152] width 99 height 19
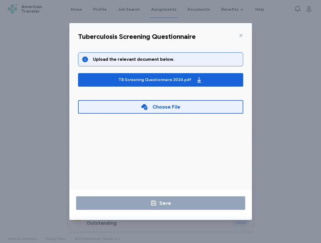
click at [238, 37] on div at bounding box center [240, 35] width 7 height 9
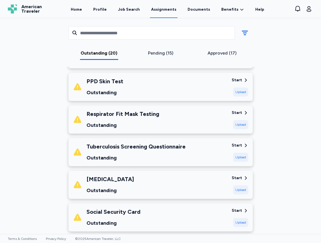
click at [134, 112] on div "Respirator Fit Mask Testing" at bounding box center [123, 114] width 73 height 8
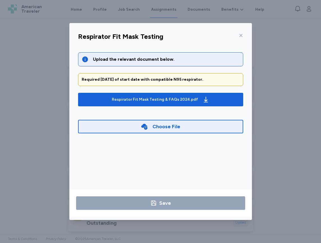
click at [242, 38] on div at bounding box center [240, 35] width 7 height 9
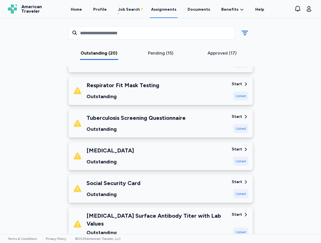
scroll to position [197, 0]
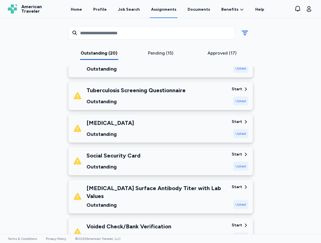
click at [133, 125] on div "[MEDICAL_DATA]" at bounding box center [111, 123] width 48 height 8
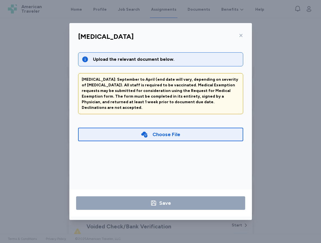
click at [240, 36] on icon at bounding box center [241, 35] width 4 height 4
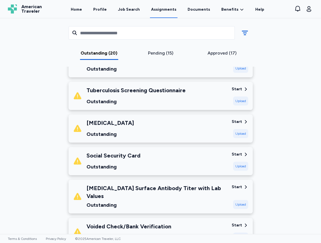
click at [116, 158] on div "Social Security Card" at bounding box center [114, 156] width 54 height 8
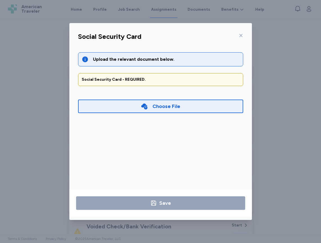
click at [240, 37] on icon at bounding box center [241, 35] width 4 height 4
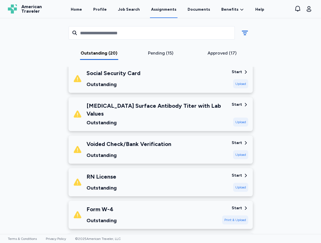
scroll to position [281, 0]
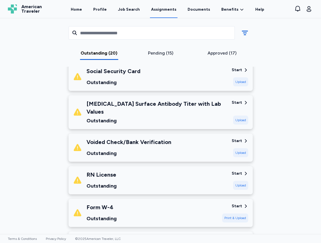
click at [154, 105] on div "[MEDICAL_DATA] Surface Antibody Titer with Lab Values" at bounding box center [157, 108] width 141 height 16
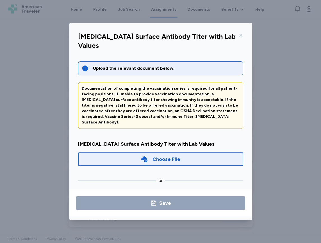
click at [278, 55] on div "[MEDICAL_DATA] Surface Antibody Titer with Lab Values Upload the relevant docum…" at bounding box center [160, 121] width 321 height 243
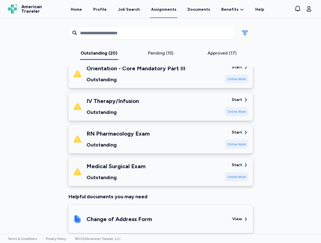
scroll to position [669, 0]
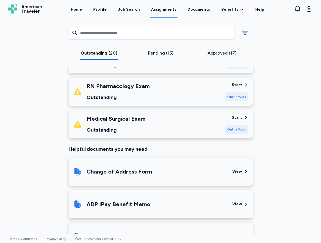
click at [139, 126] on div "Outstanding" at bounding box center [116, 130] width 59 height 8
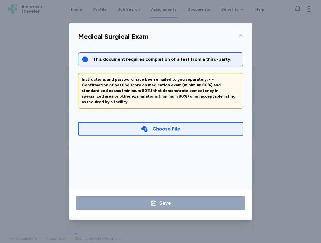
click at [177, 125] on div "Choose File" at bounding box center [167, 129] width 28 height 8
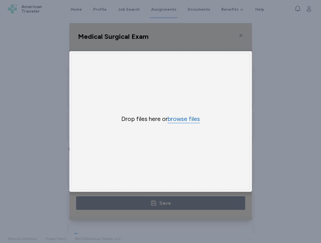
click at [180, 115] on button "browse files" at bounding box center [184, 119] width 32 height 8
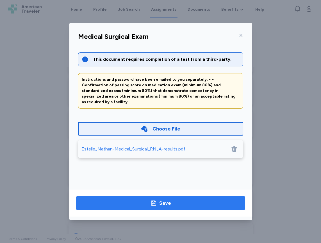
click at [175, 200] on span "Save" at bounding box center [161, 203] width 160 height 8
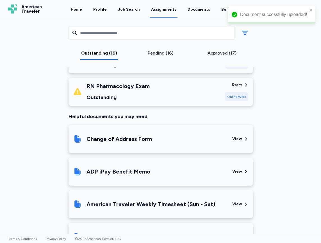
scroll to position [613, 0]
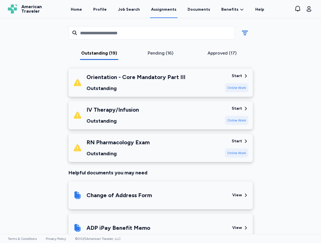
click at [125, 150] on div "Outstanding" at bounding box center [118, 154] width 63 height 8
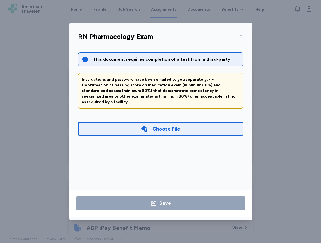
click at [138, 124] on div "Choose File" at bounding box center [160, 128] width 165 height 13
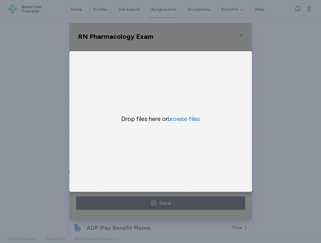
click at [186, 125] on div "Drop files here or browse files" at bounding box center [160, 121] width 179 height 137
click at [186, 119] on button "browse files" at bounding box center [184, 119] width 32 height 8
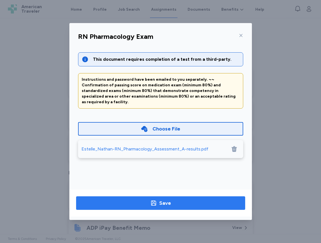
click at [190, 204] on span "Save" at bounding box center [161, 203] width 160 height 8
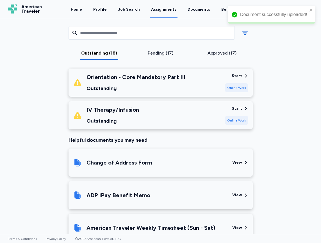
click at [128, 109] on div "IV Therapy/Infusion Outstanding" at bounding box center [113, 115] width 53 height 19
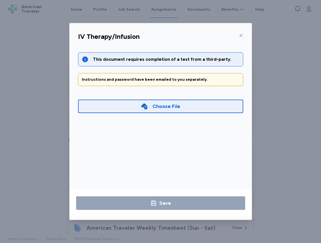
click at [239, 35] on icon at bounding box center [241, 35] width 4 height 4
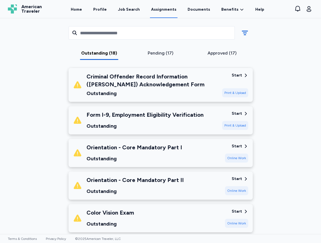
scroll to position [444, 0]
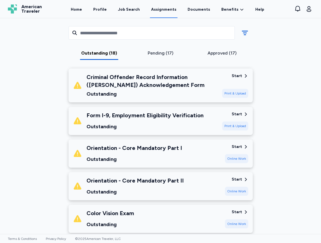
click at [155, 145] on div "Orientation - Core Mandatory Part I" at bounding box center [135, 148] width 96 height 8
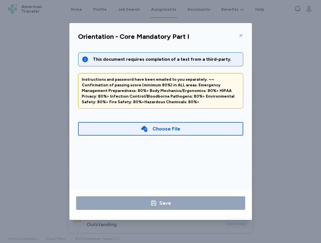
click at [153, 125] on div "Choose File" at bounding box center [167, 129] width 28 height 8
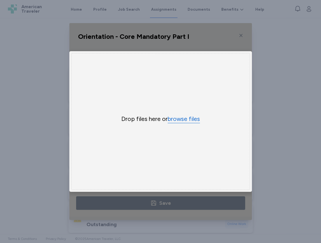
click at [183, 119] on button "browse files" at bounding box center [184, 119] width 32 height 8
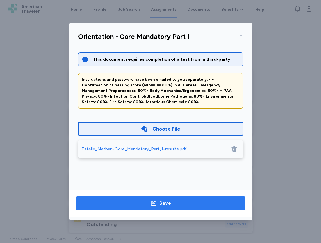
click at [176, 203] on span "Save" at bounding box center [161, 203] width 160 height 8
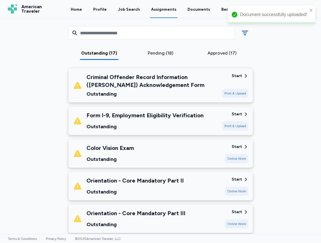
click at [162, 188] on div "Outstanding" at bounding box center [135, 192] width 97 height 8
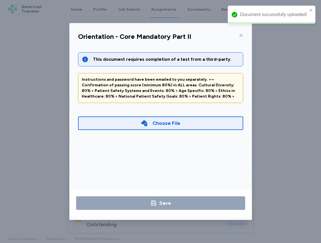
click at [168, 122] on div "Choose File" at bounding box center [167, 123] width 28 height 8
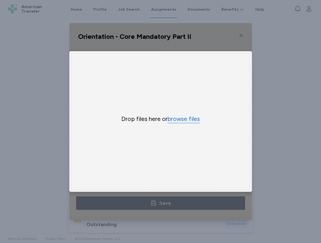
click at [175, 115] on button "browse files" at bounding box center [184, 119] width 32 height 8
click at [183, 118] on div "Drop files here or browse files" at bounding box center [160, 121] width 179 height 137
click at [186, 116] on button "browse files" at bounding box center [184, 119] width 32 height 8
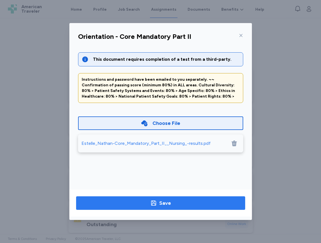
click at [188, 201] on span "Save" at bounding box center [161, 203] width 160 height 8
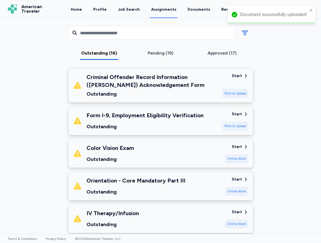
click at [169, 177] on div "Orientation - Core Mandatory Part III" at bounding box center [136, 181] width 99 height 8
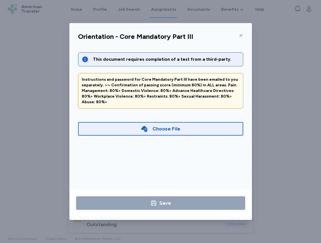
click at [160, 125] on div "Choose File" at bounding box center [167, 129] width 28 height 8
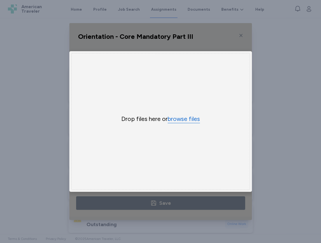
click at [177, 116] on button "browse files" at bounding box center [184, 119] width 32 height 8
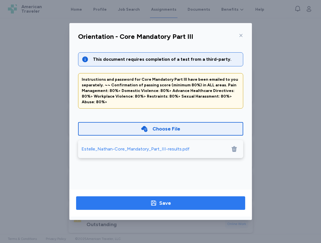
click at [165, 204] on div "Save" at bounding box center [165, 203] width 12 height 8
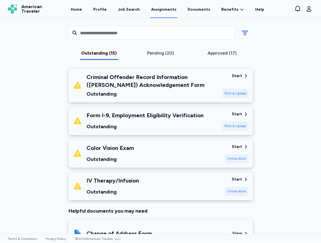
click at [180, 144] on div "Color Vision Exam Outstanding" at bounding box center [147, 153] width 148 height 19
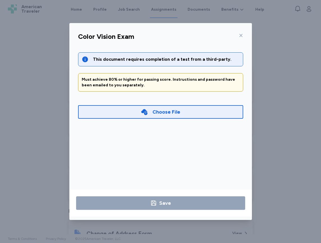
click at [158, 112] on div "Choose File" at bounding box center [167, 112] width 28 height 8
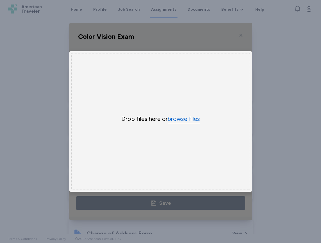
click at [175, 119] on button "browse files" at bounding box center [184, 119] width 32 height 8
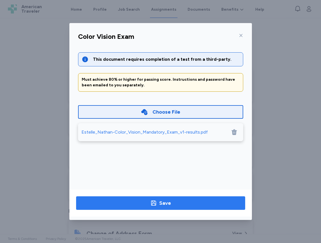
click at [184, 197] on button "Save" at bounding box center [160, 202] width 169 height 13
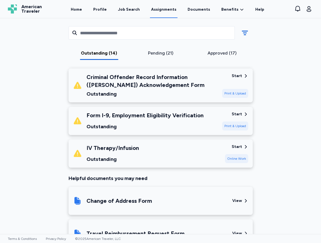
click at [142, 144] on div "IV Therapy/Infusion Outstanding" at bounding box center [147, 153] width 148 height 19
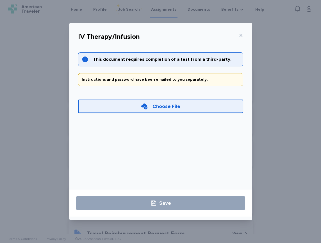
click at [242, 37] on icon at bounding box center [241, 35] width 3 height 3
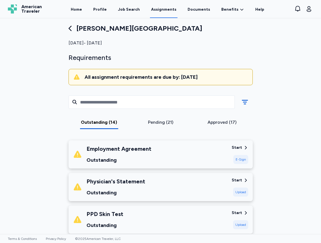
scroll to position [0, 0]
